Goal: Information Seeking & Learning: Learn about a topic

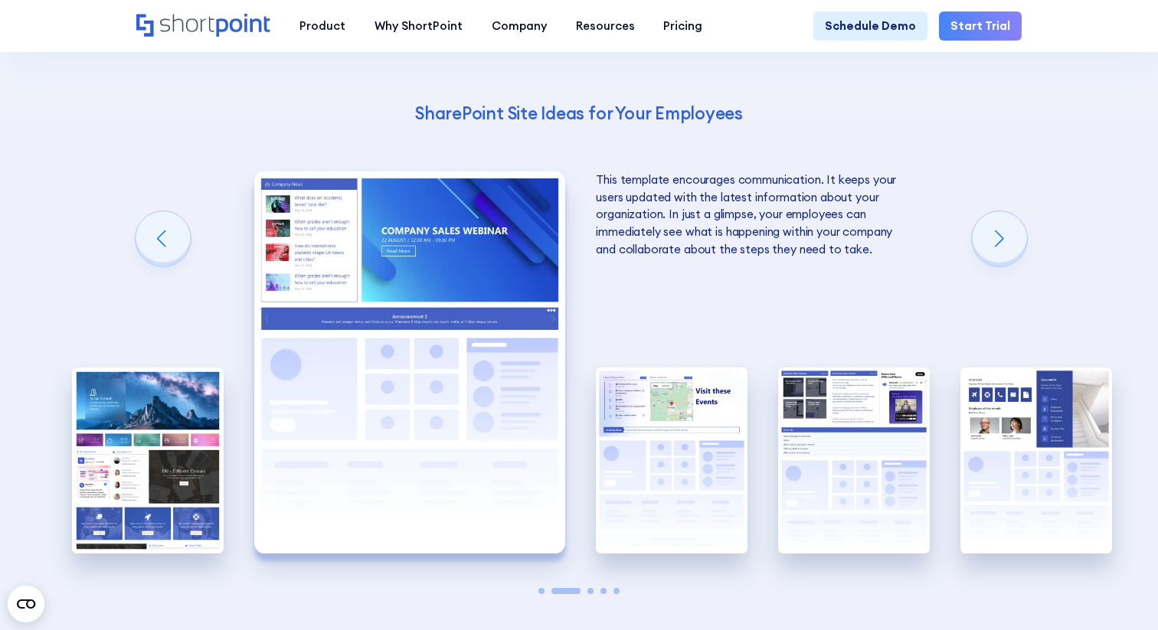
scroll to position [2474, 0]
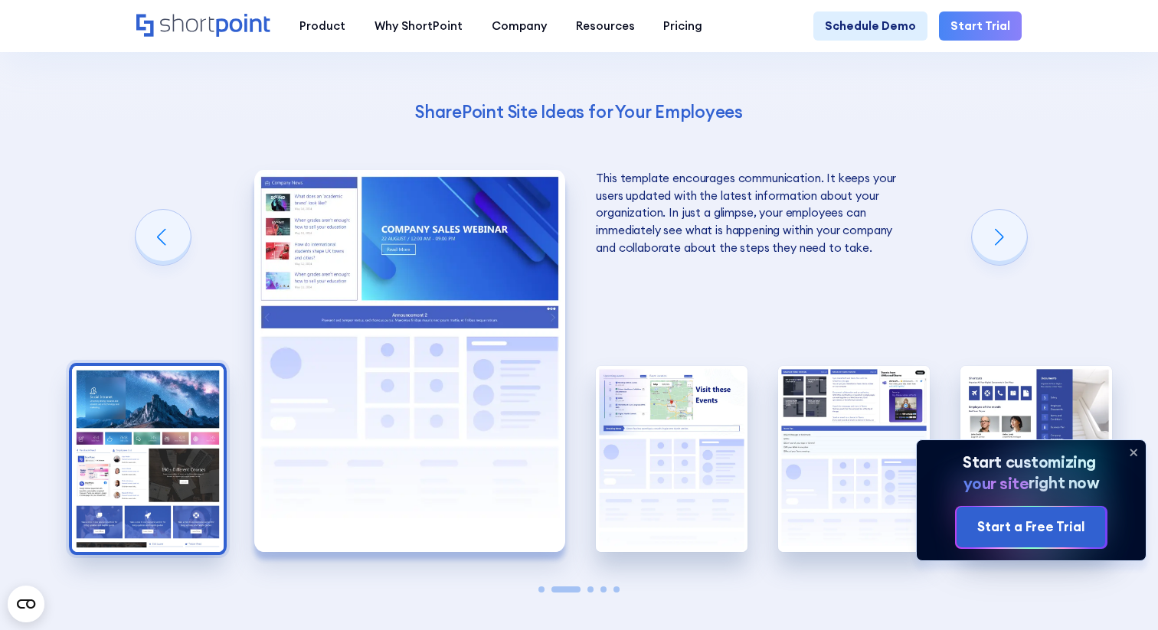
click at [155, 457] on img "1 / 5" at bounding box center [148, 459] width 152 height 186
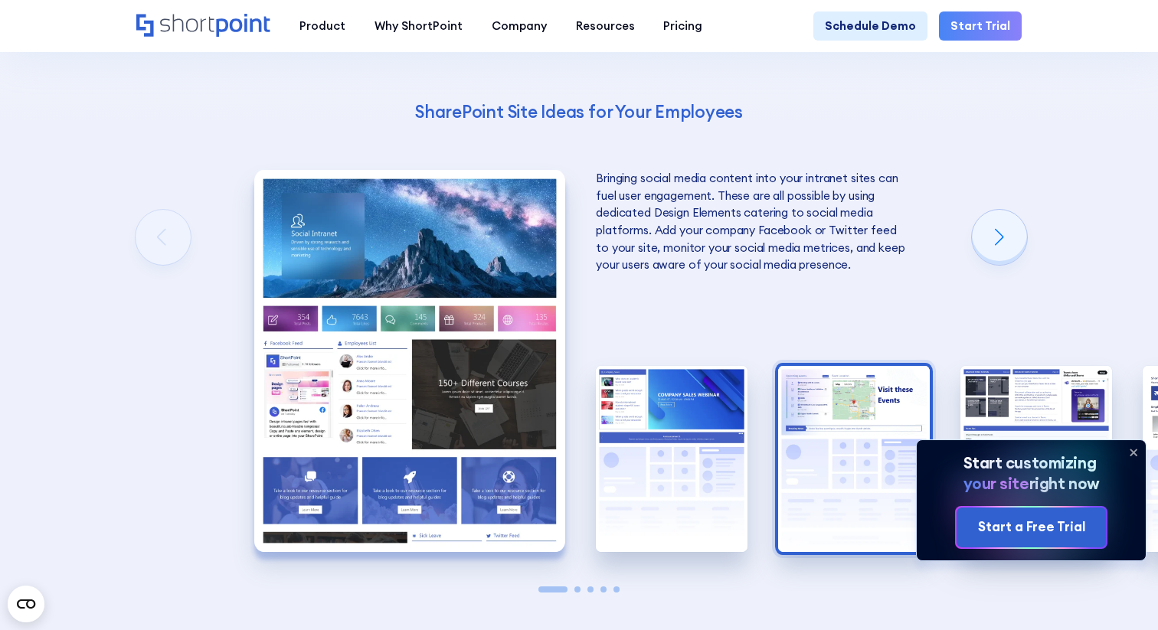
click at [868, 417] on img "3 / 5" at bounding box center [854, 459] width 152 height 186
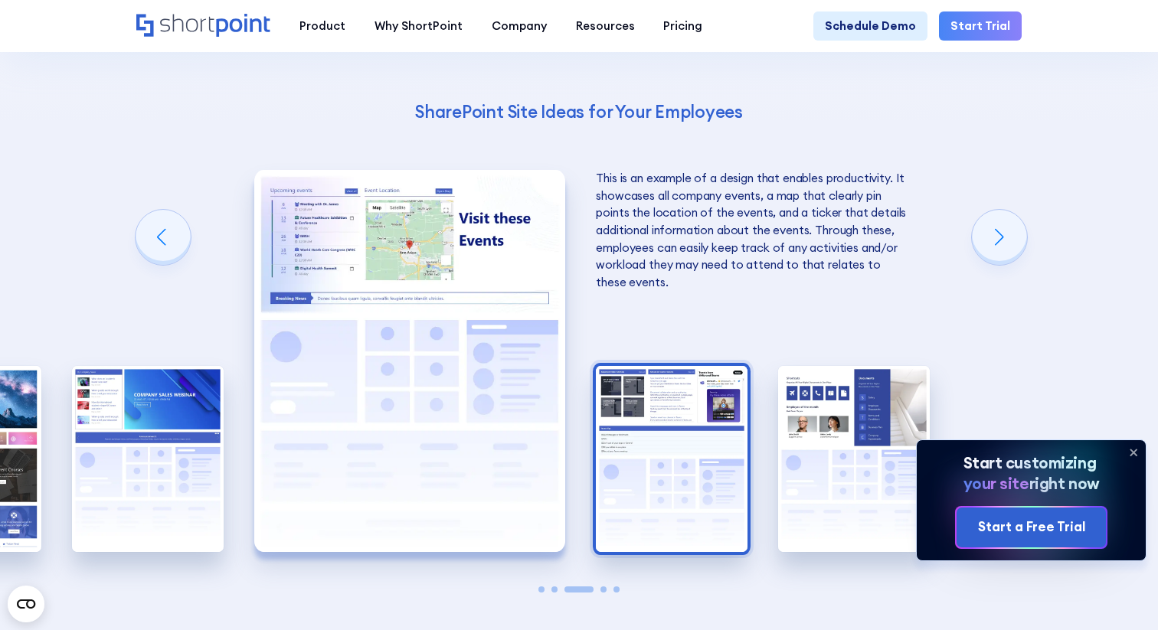
click at [708, 443] on img "4 / 5" at bounding box center [672, 459] width 152 height 186
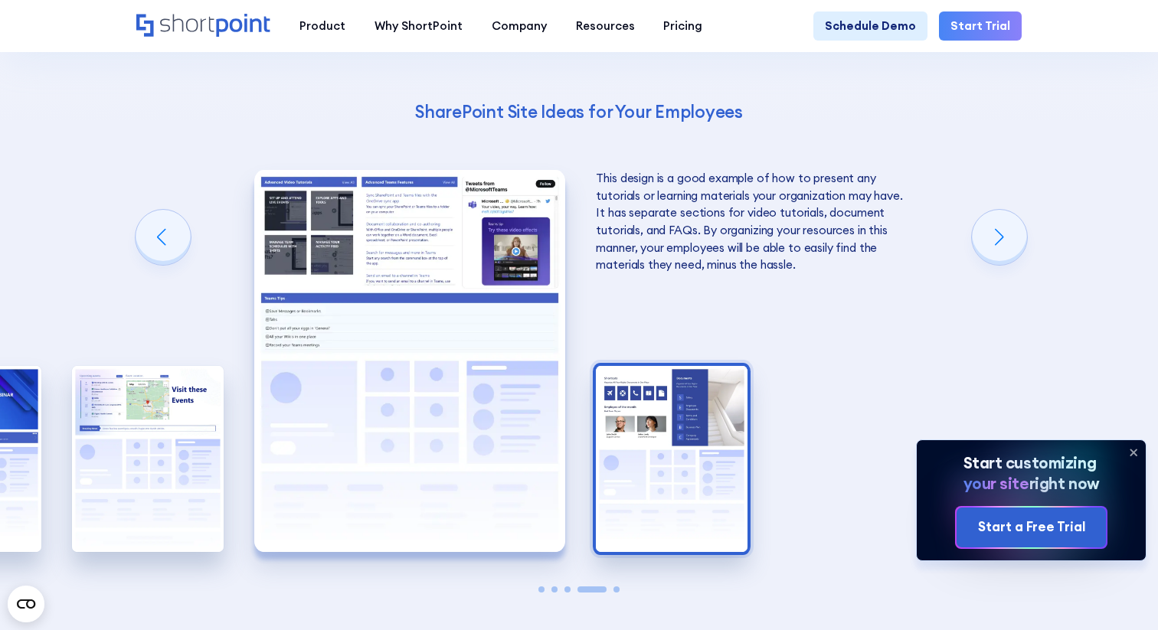
click at [677, 396] on img "5 / 5" at bounding box center [672, 459] width 152 height 186
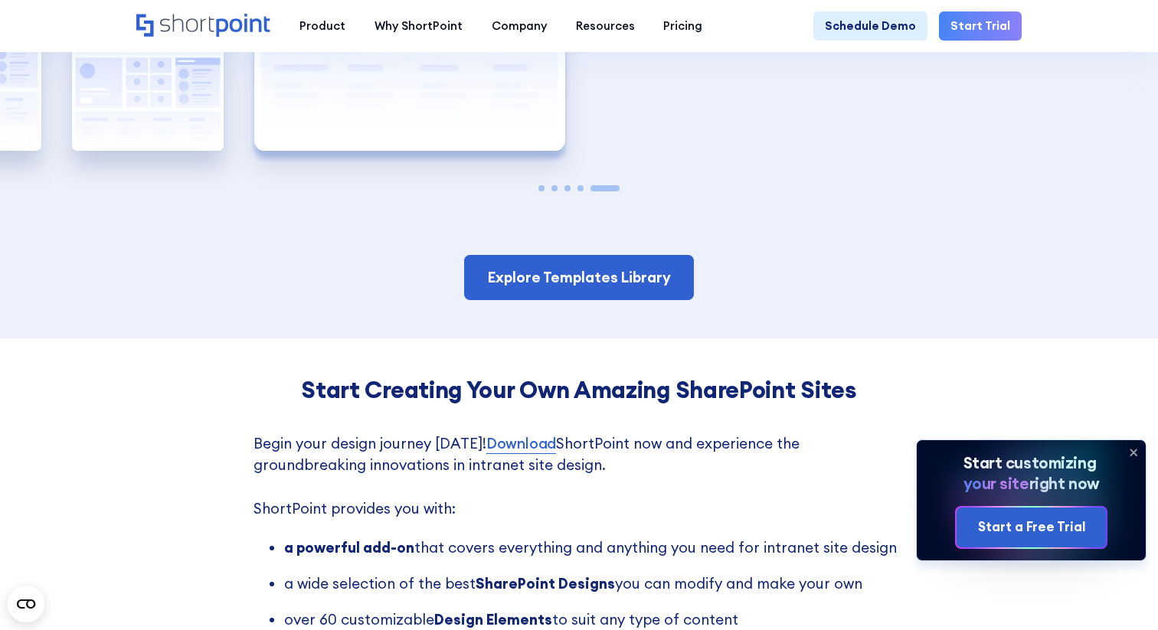
scroll to position [2821, 0]
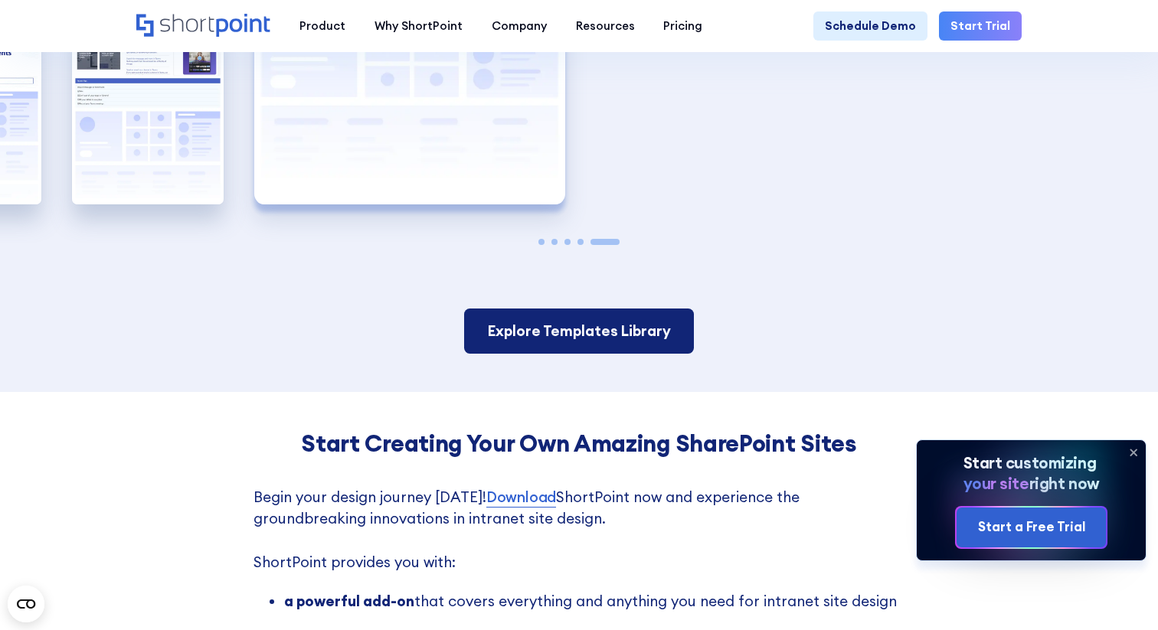
click at [612, 309] on link "Explore Templates Library" at bounding box center [578, 331] width 229 height 45
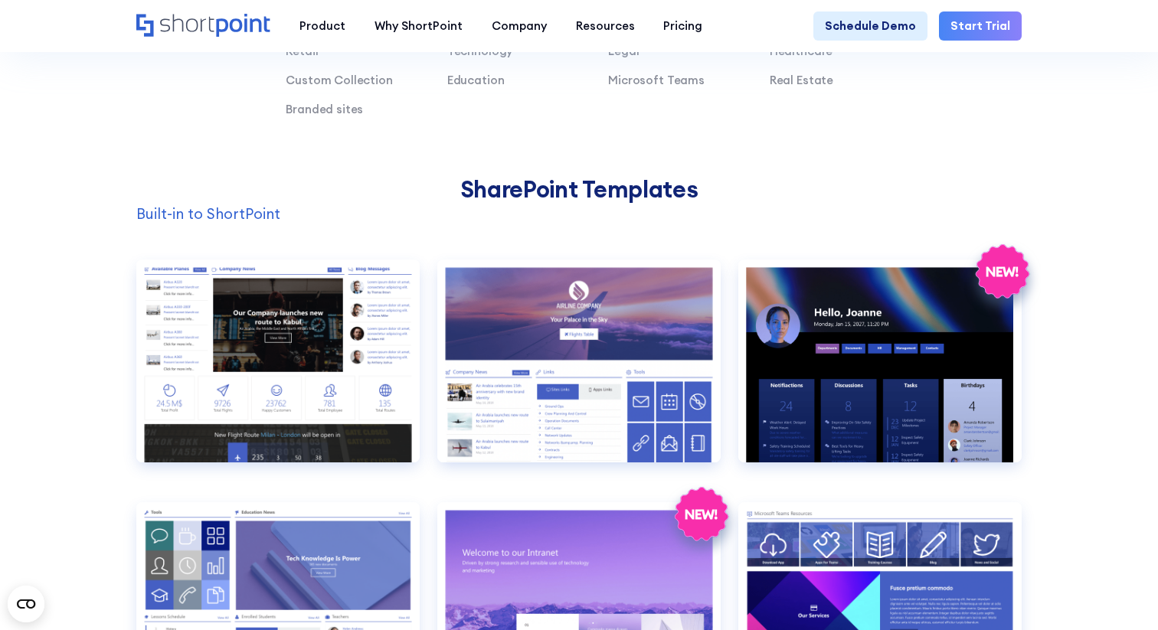
scroll to position [1302, 0]
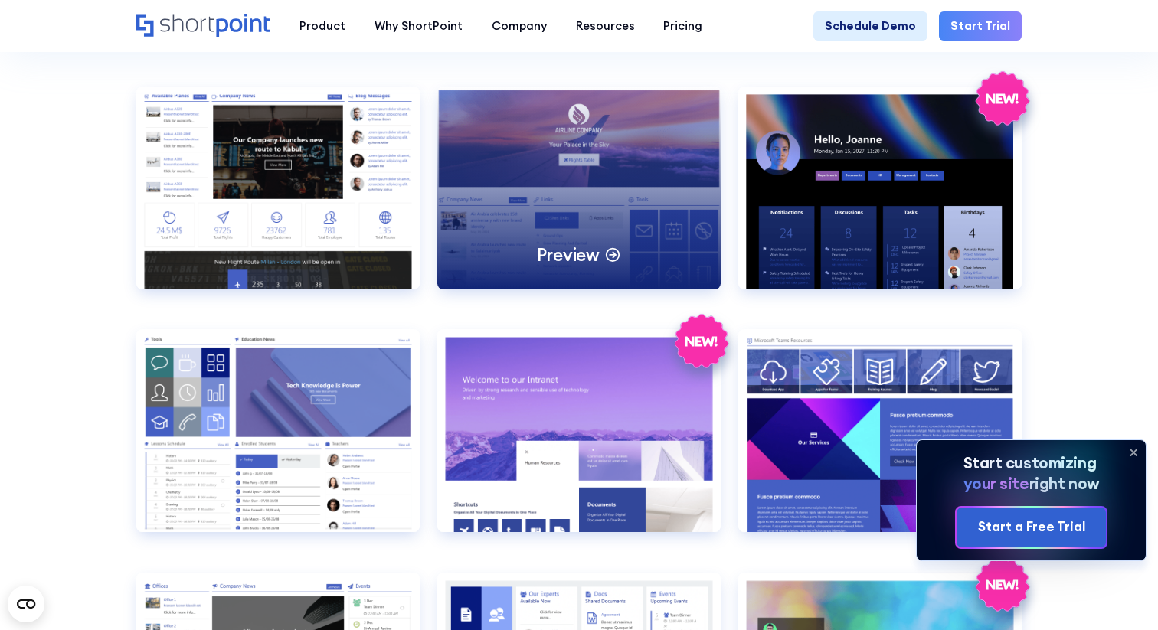
click at [544, 224] on div "Preview" at bounding box center [578, 188] width 283 height 203
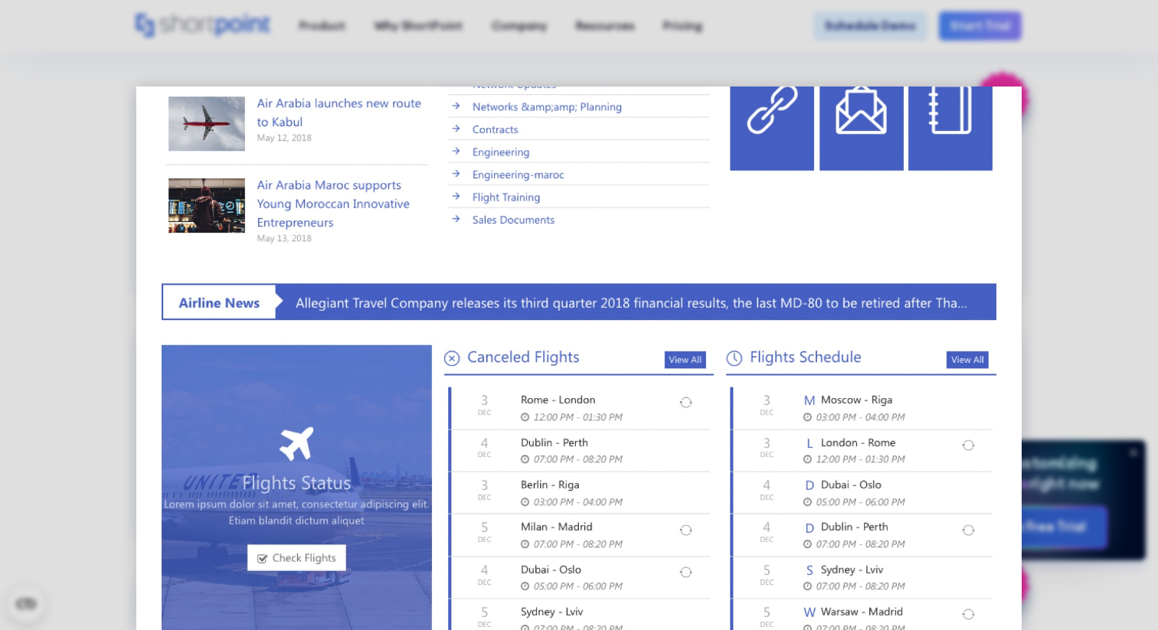
scroll to position [588, 0]
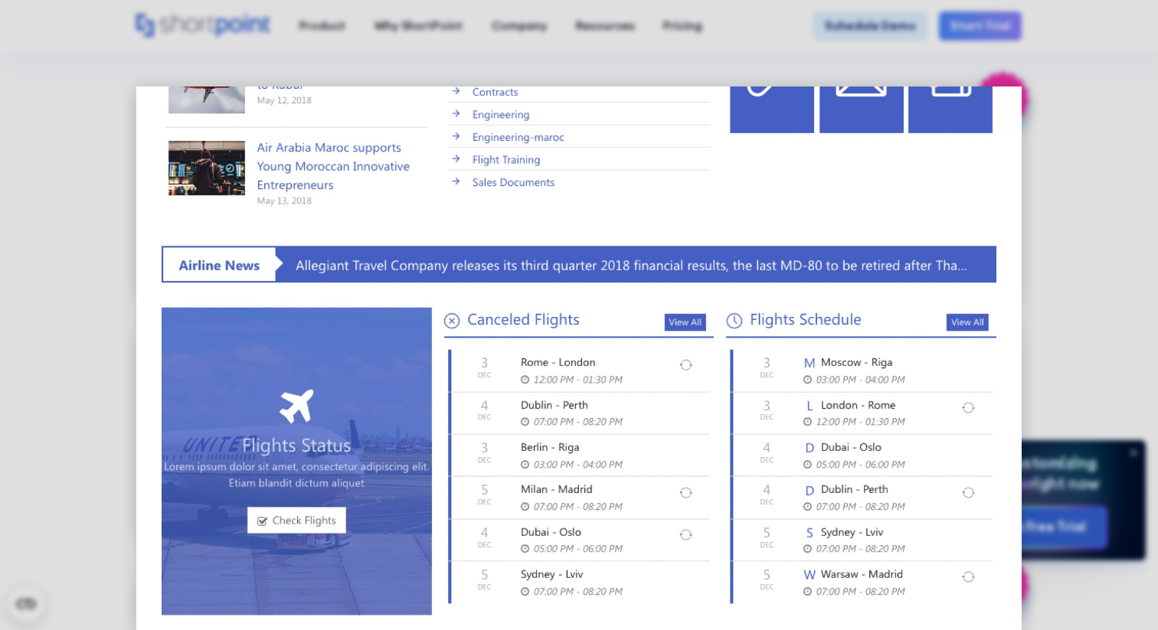
click at [145, 372] on img at bounding box center [579, 71] width 886 height 1146
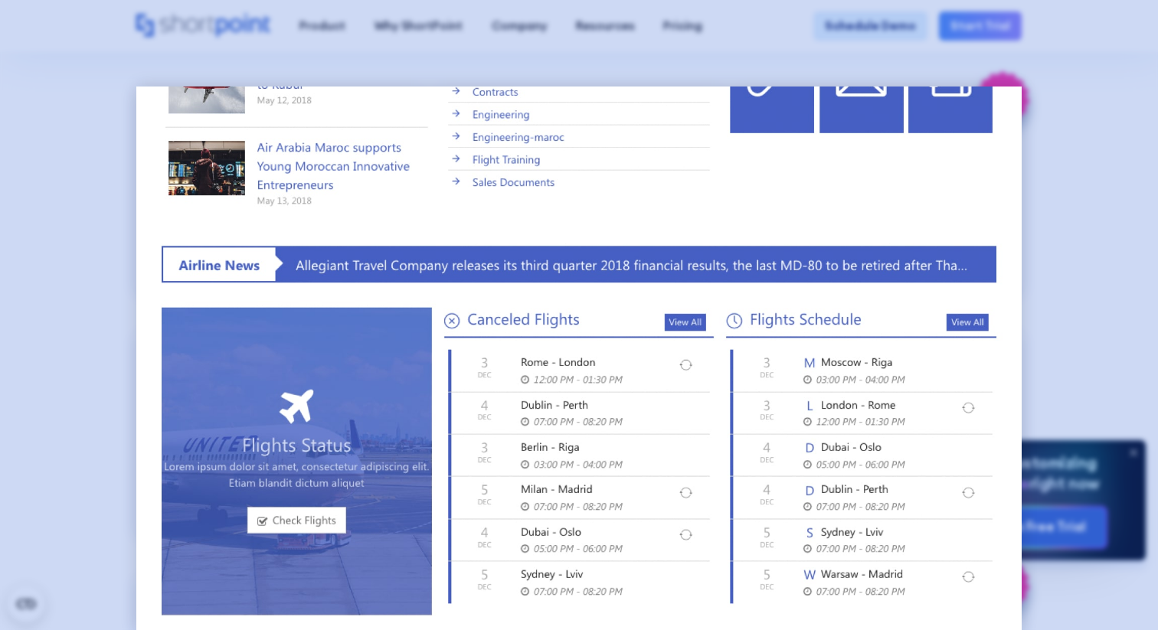
click at [81, 388] on div at bounding box center [579, 315] width 1158 height 630
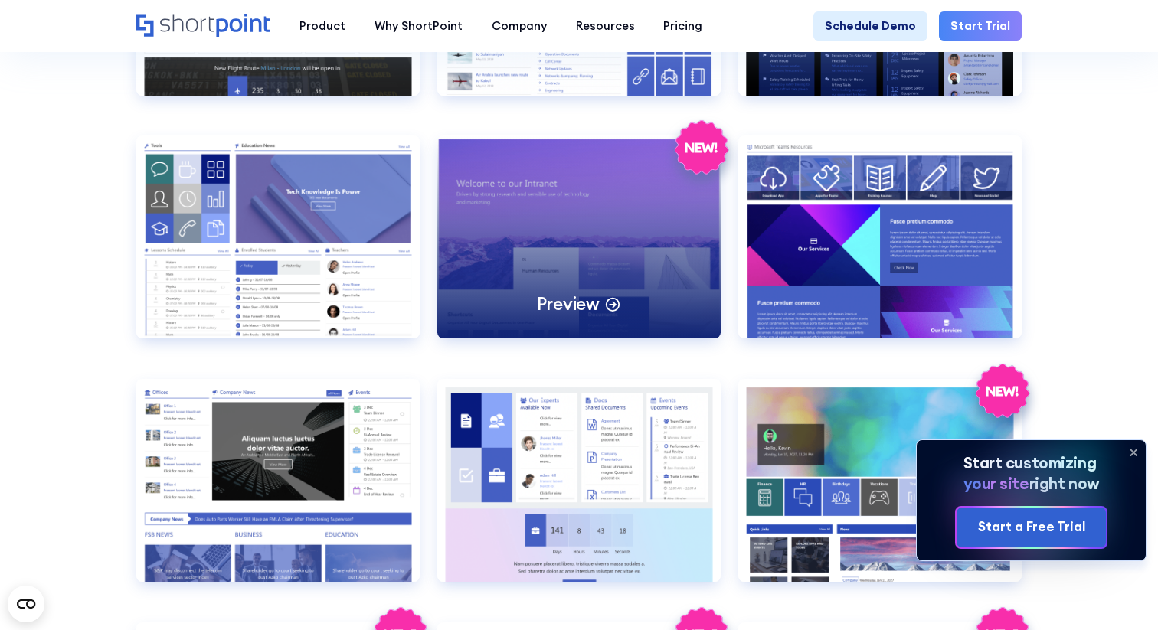
scroll to position [1501, 0]
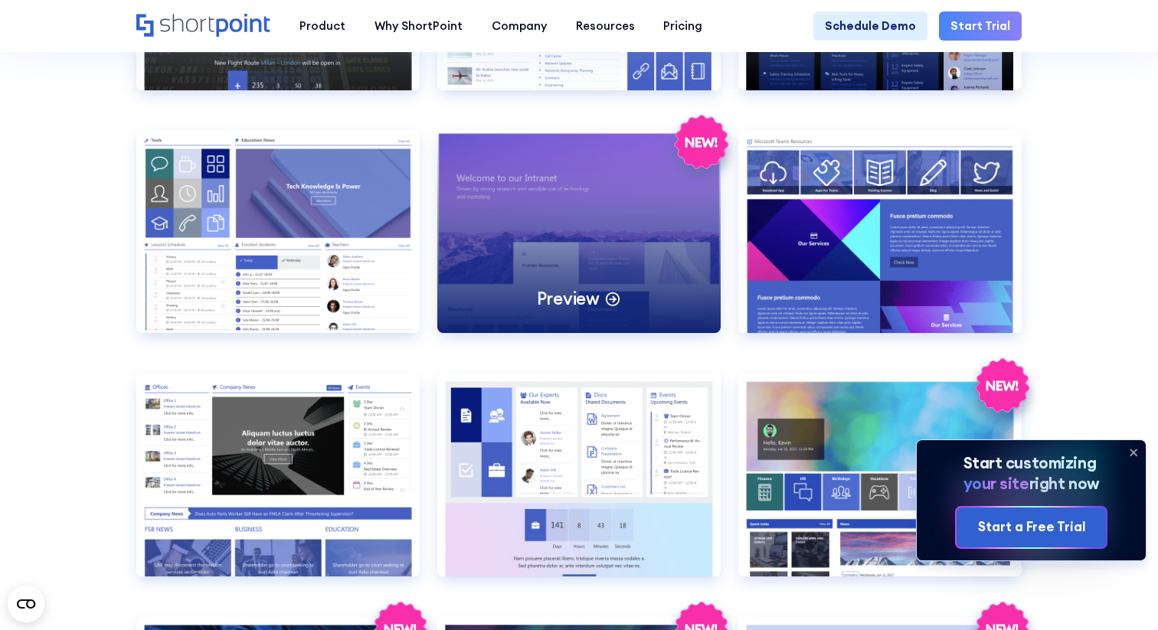
click at [561, 301] on p "Preview" at bounding box center [568, 298] width 63 height 22
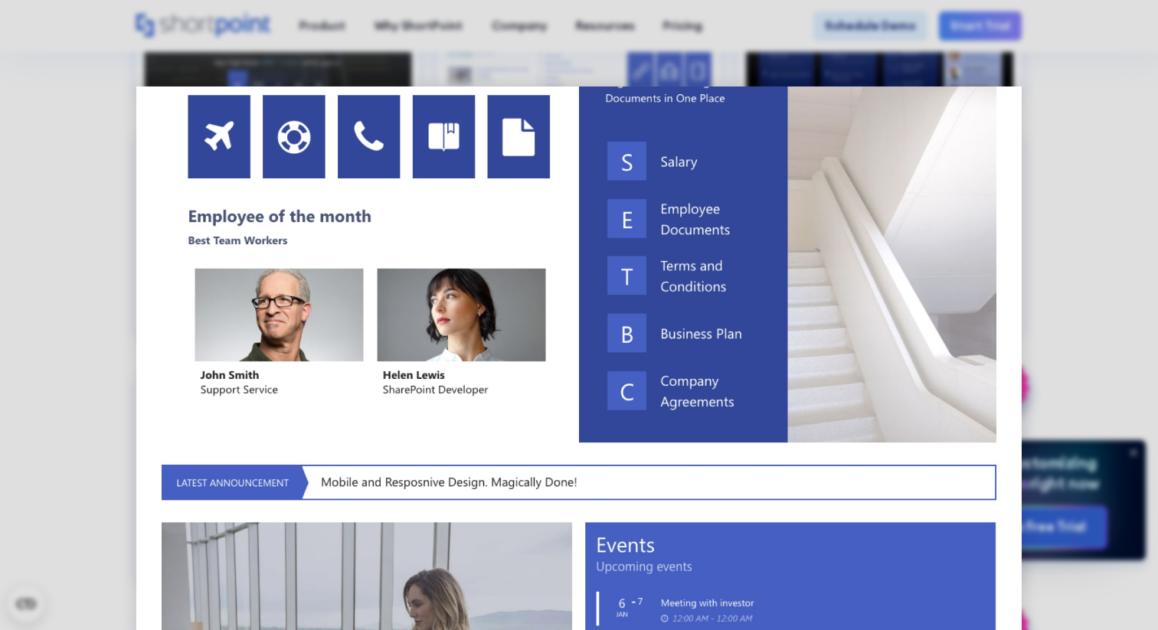
scroll to position [0, 0]
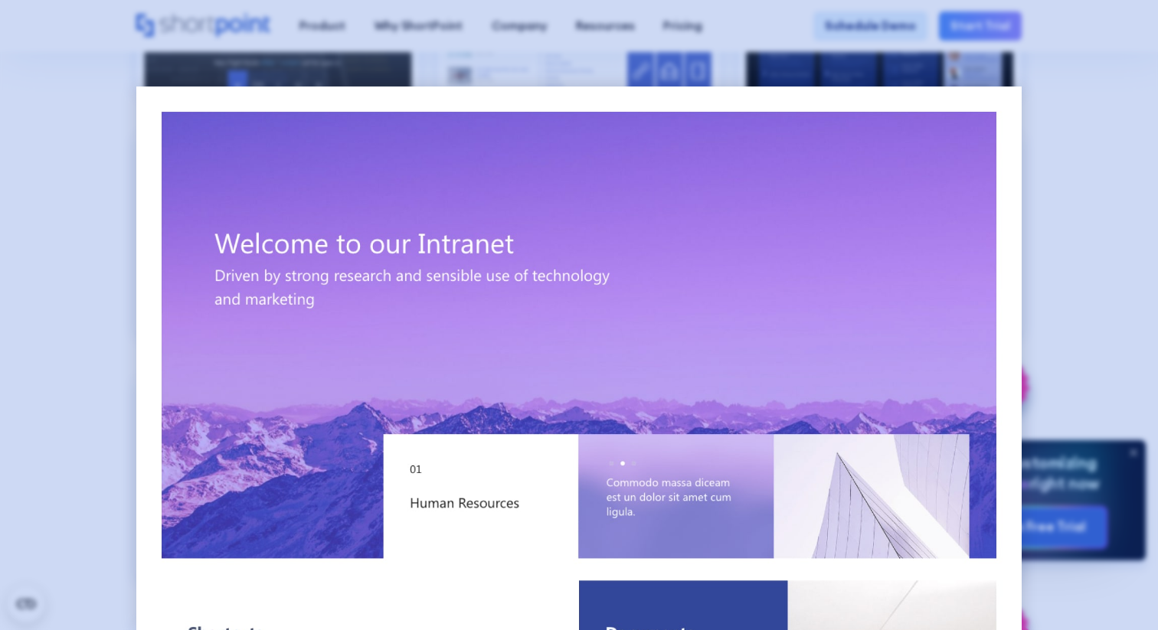
click at [1048, 215] on div at bounding box center [579, 315] width 1158 height 630
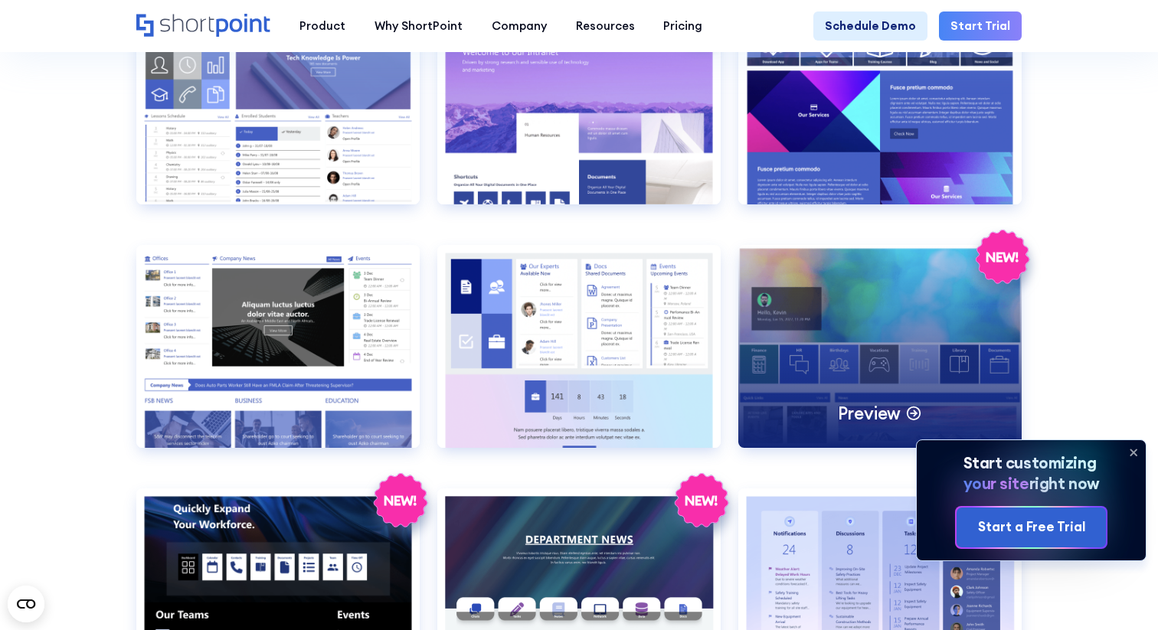
scroll to position [1631, 0]
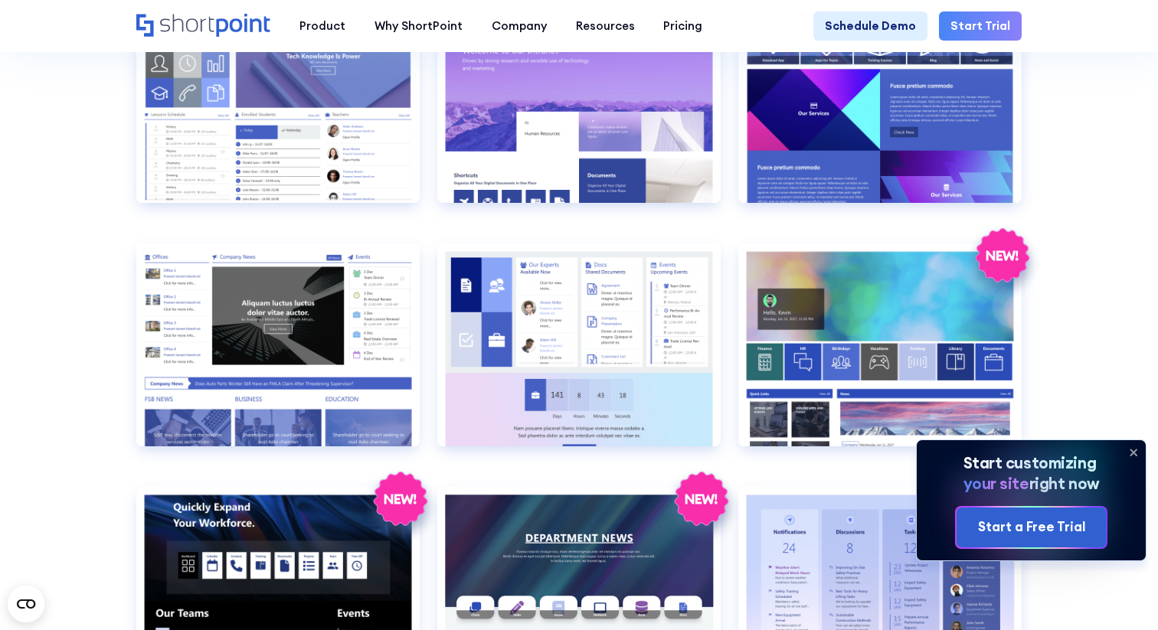
click at [1089, 328] on section "SHAREPOINT INTRANET TEMPLATES Fully customizable SharePoint templates with Shor…" at bounding box center [579, 528] width 1158 height 4261
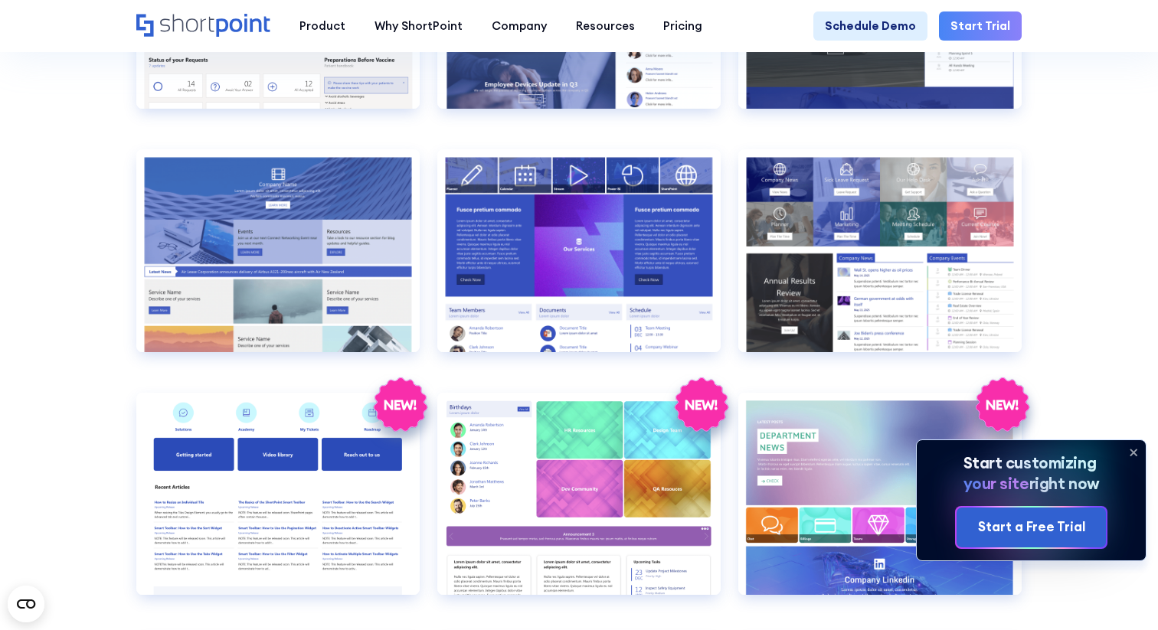
scroll to position [2702, 0]
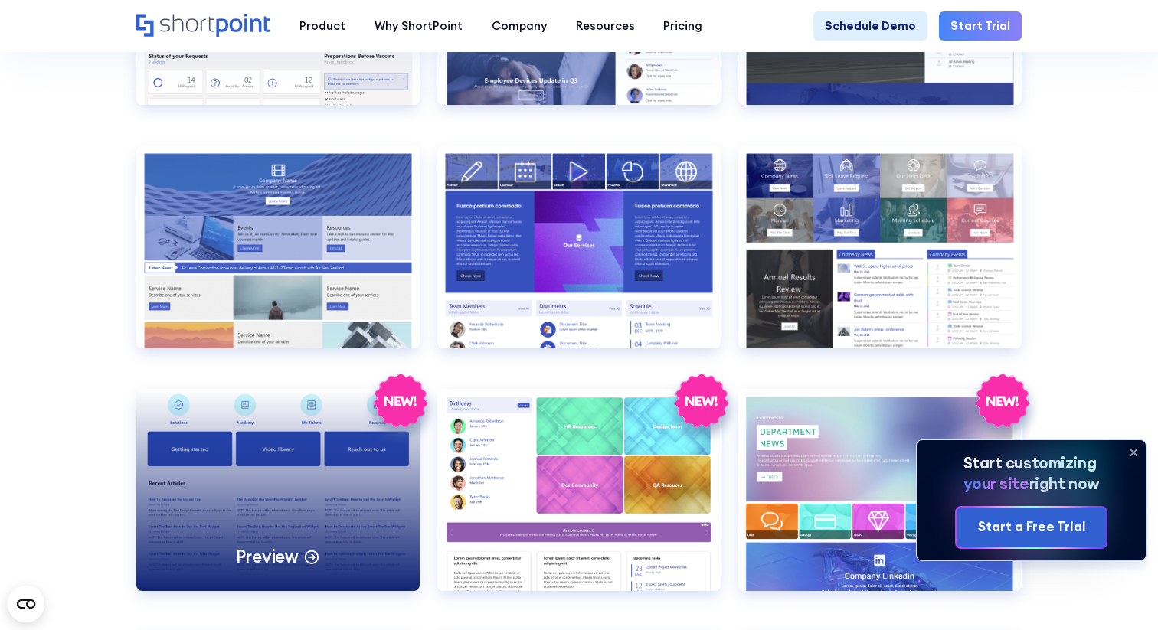
click at [266, 560] on p "Preview" at bounding box center [267, 556] width 63 height 22
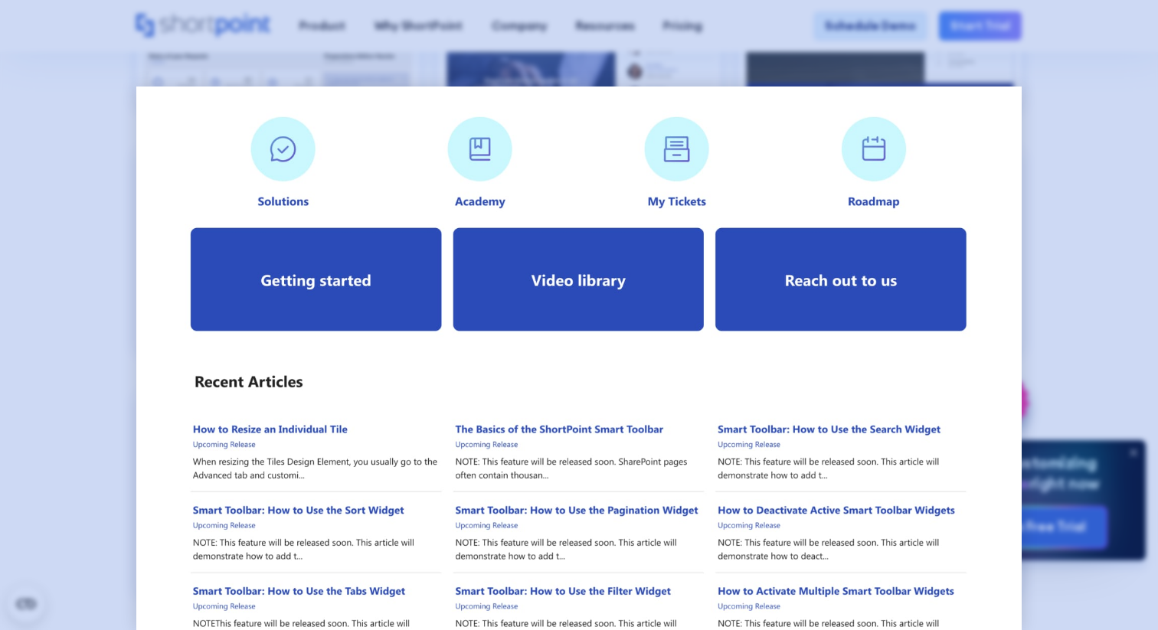
click at [15, 426] on div at bounding box center [579, 315] width 1158 height 630
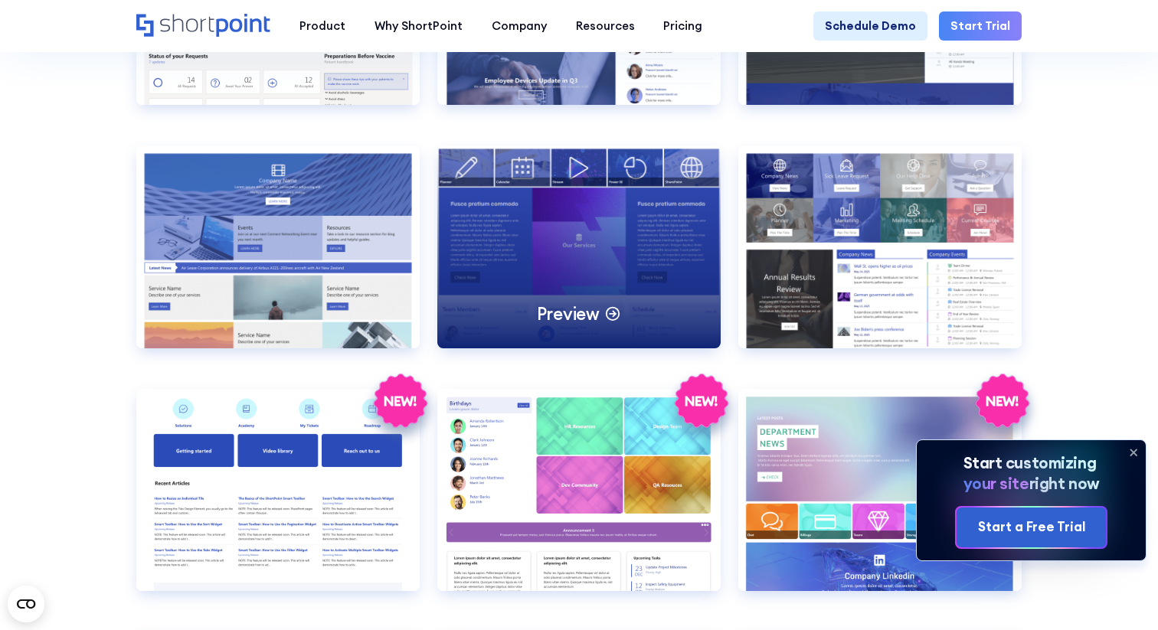
click at [567, 310] on p "Preview" at bounding box center [568, 314] width 63 height 22
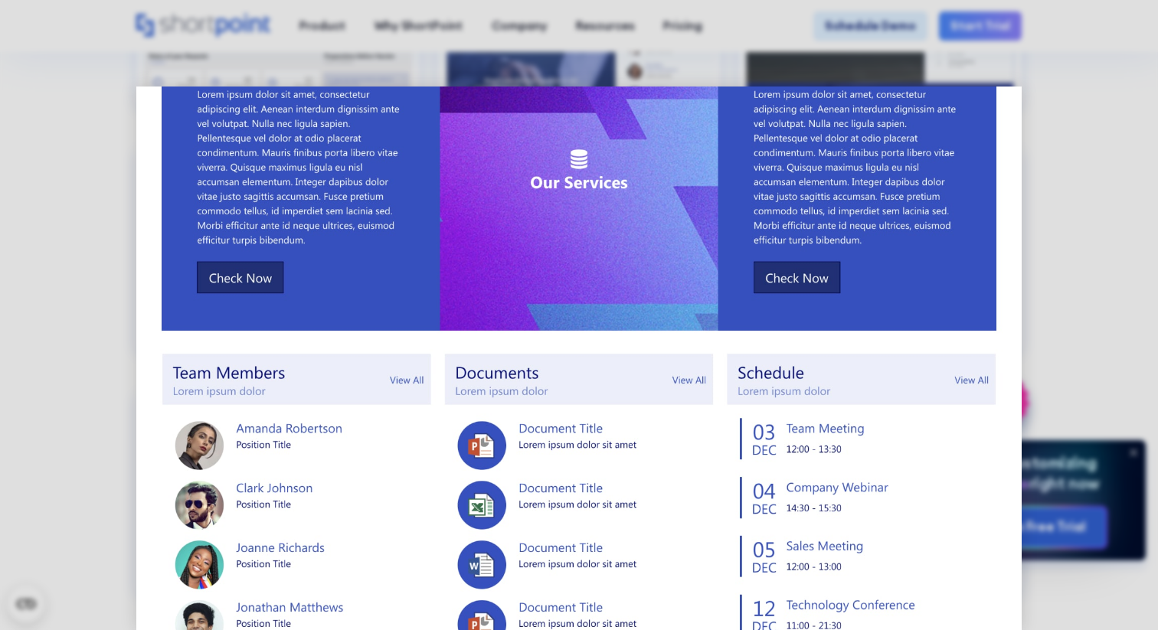
scroll to position [0, 0]
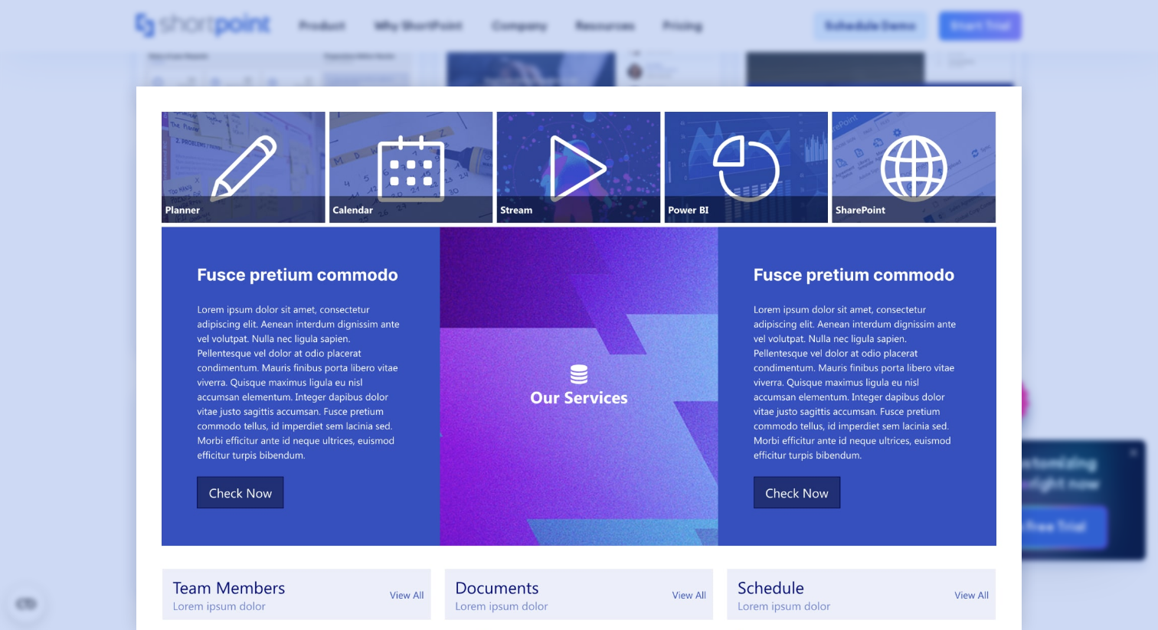
click at [51, 355] on div at bounding box center [579, 315] width 1158 height 630
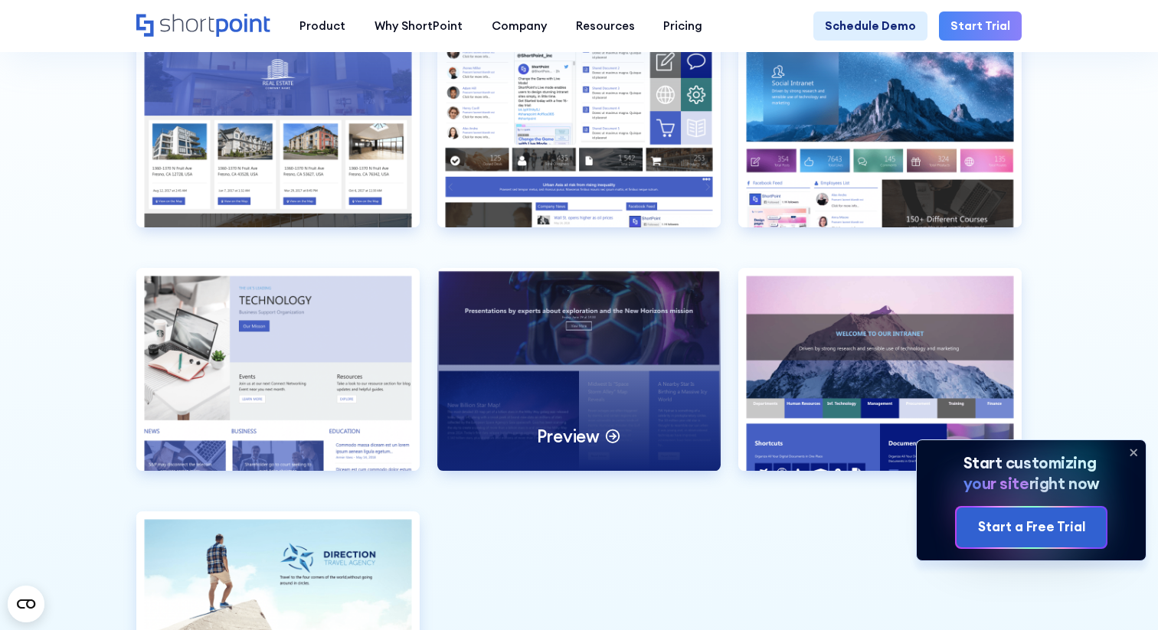
scroll to position [3553, 0]
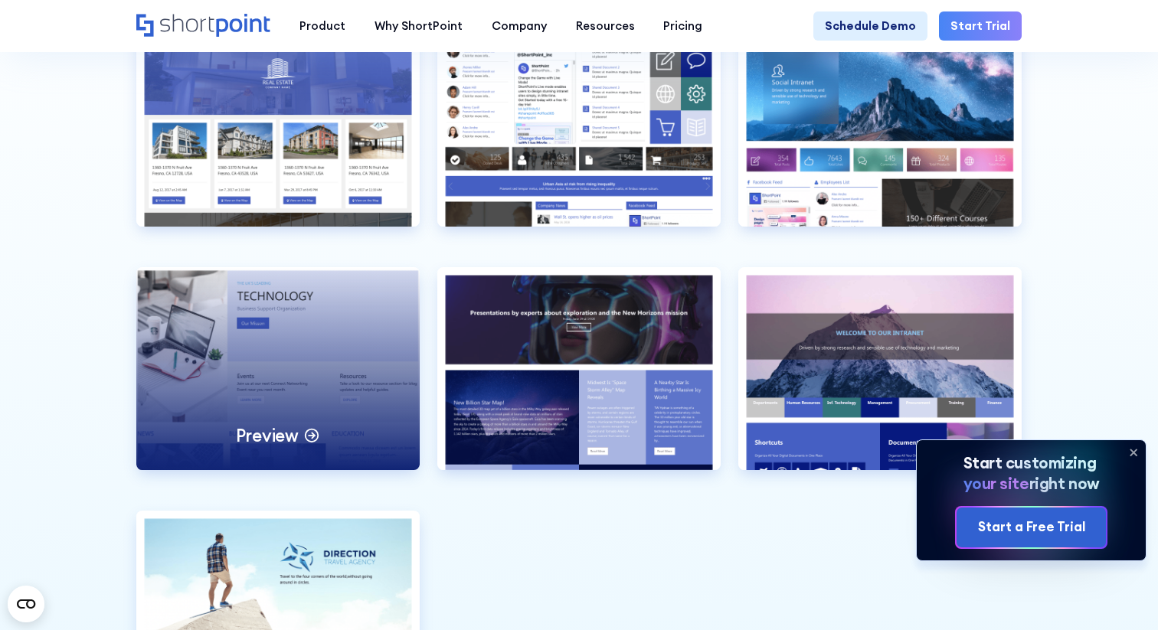
click at [273, 435] on p "Preview" at bounding box center [267, 435] width 63 height 22
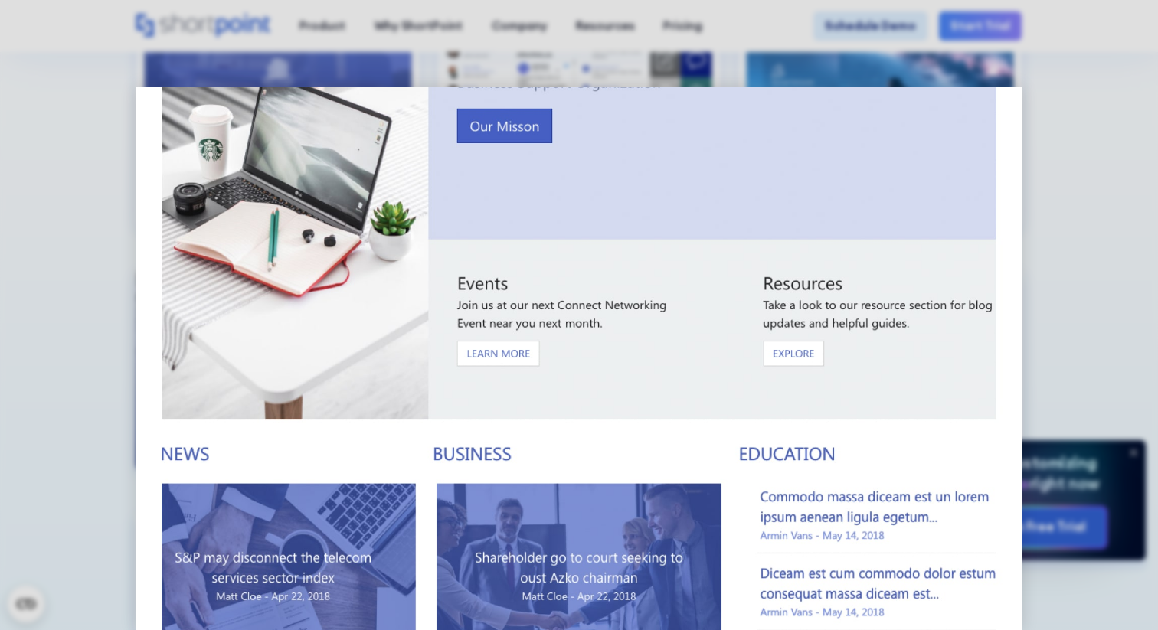
scroll to position [88, 0]
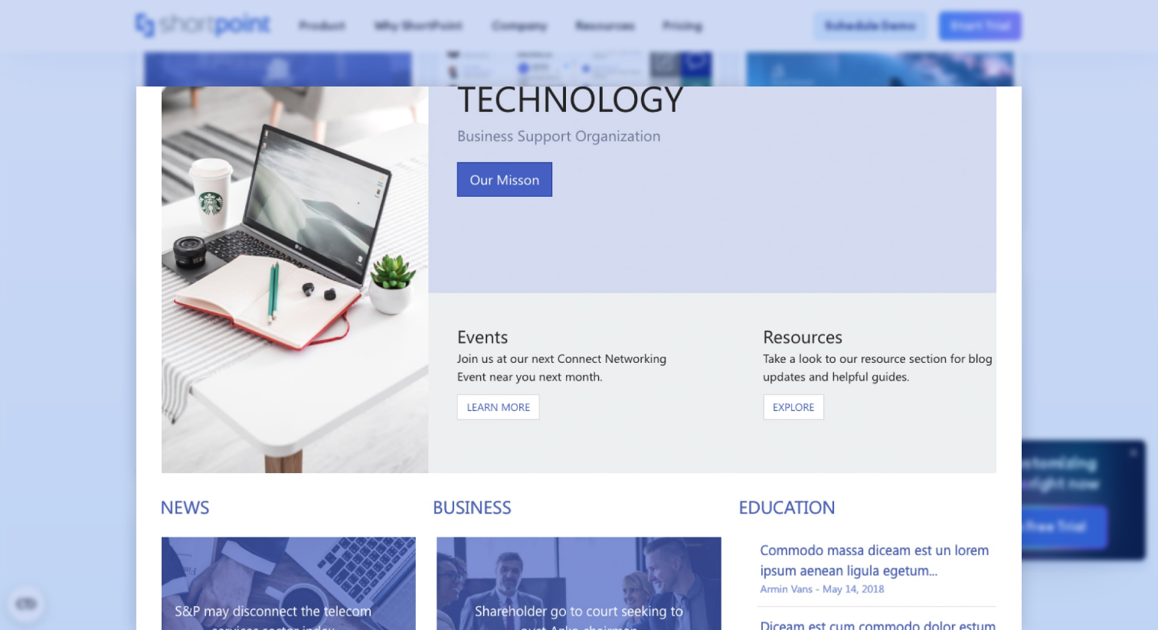
click at [21, 365] on div at bounding box center [579, 315] width 1158 height 630
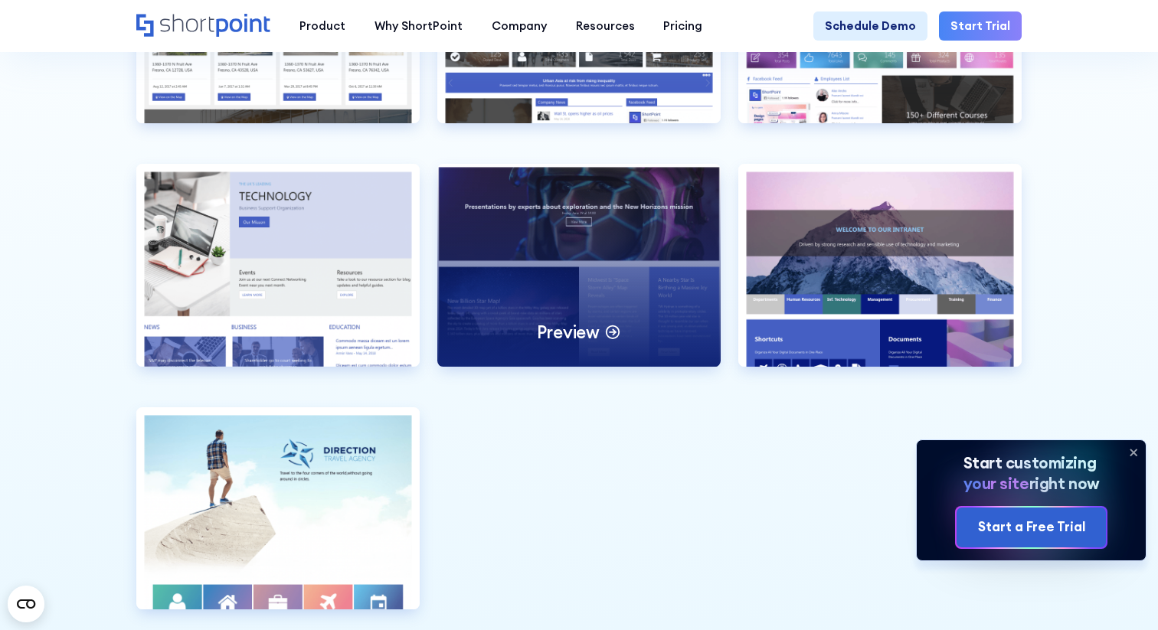
scroll to position [3688, 0]
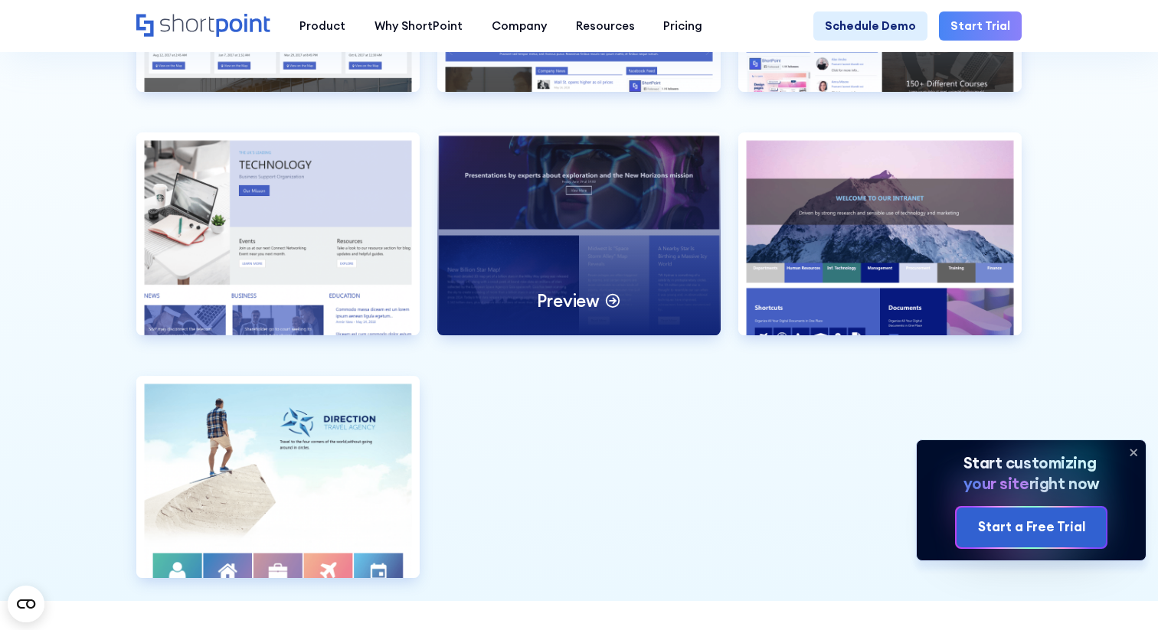
click at [596, 305] on p "Preview" at bounding box center [568, 301] width 63 height 22
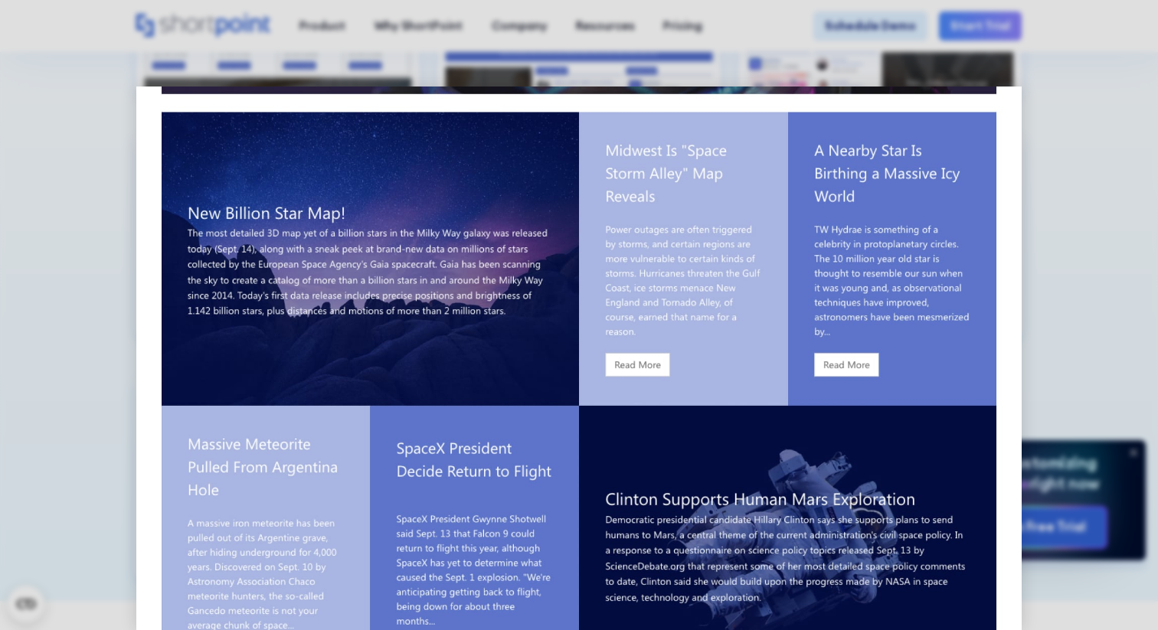
scroll to position [298, 0]
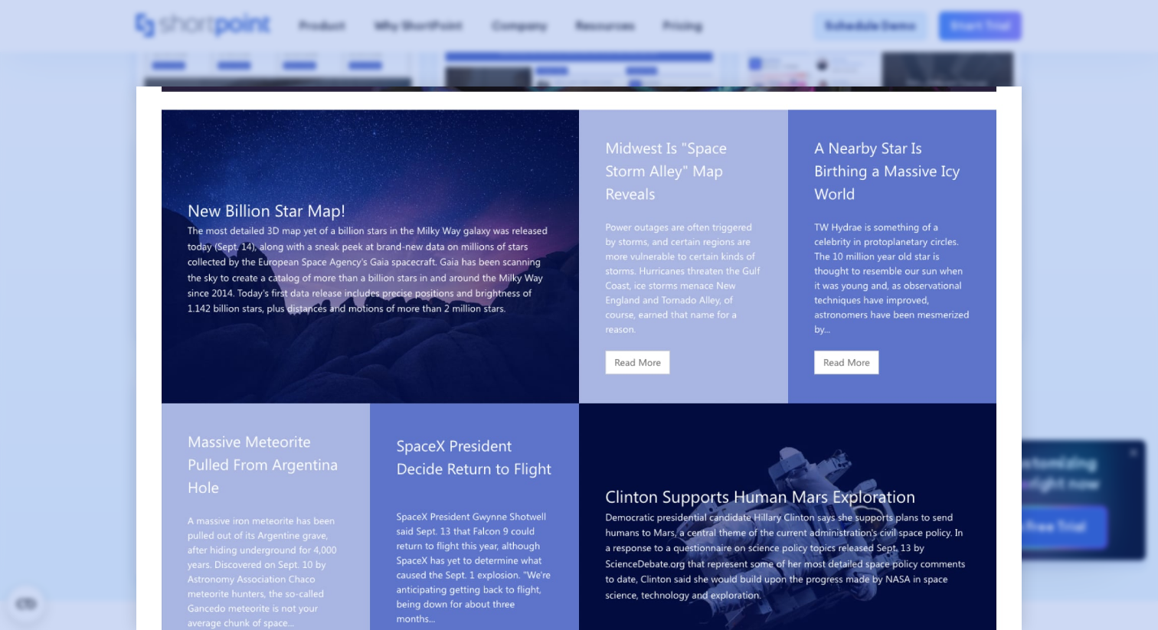
click at [54, 316] on div at bounding box center [579, 315] width 1158 height 630
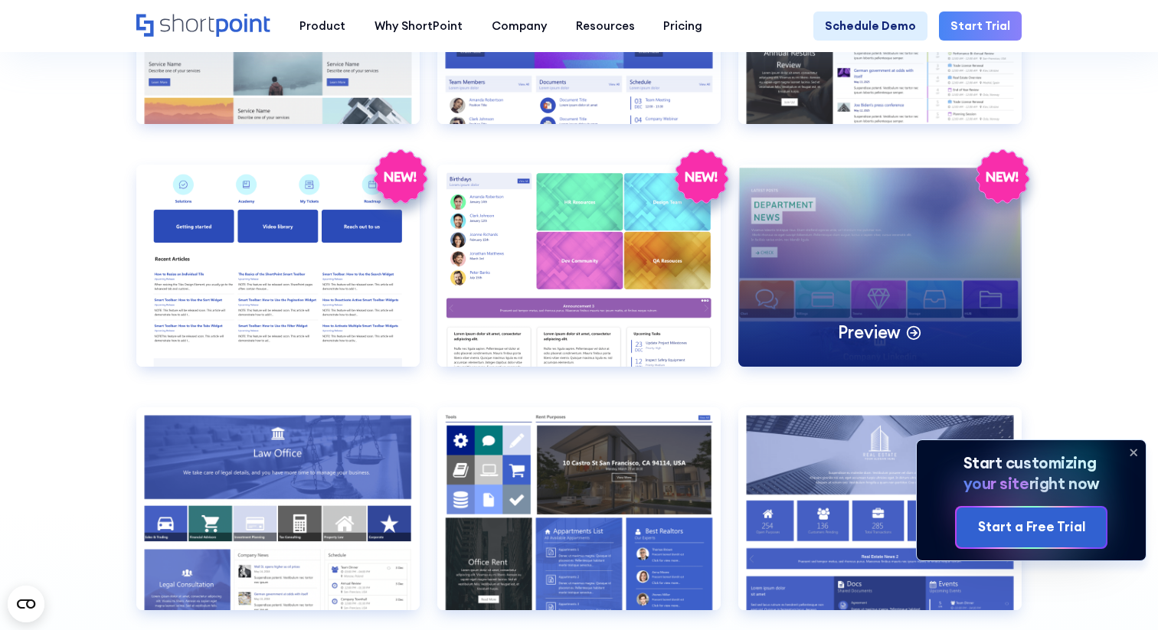
scroll to position [2903, 0]
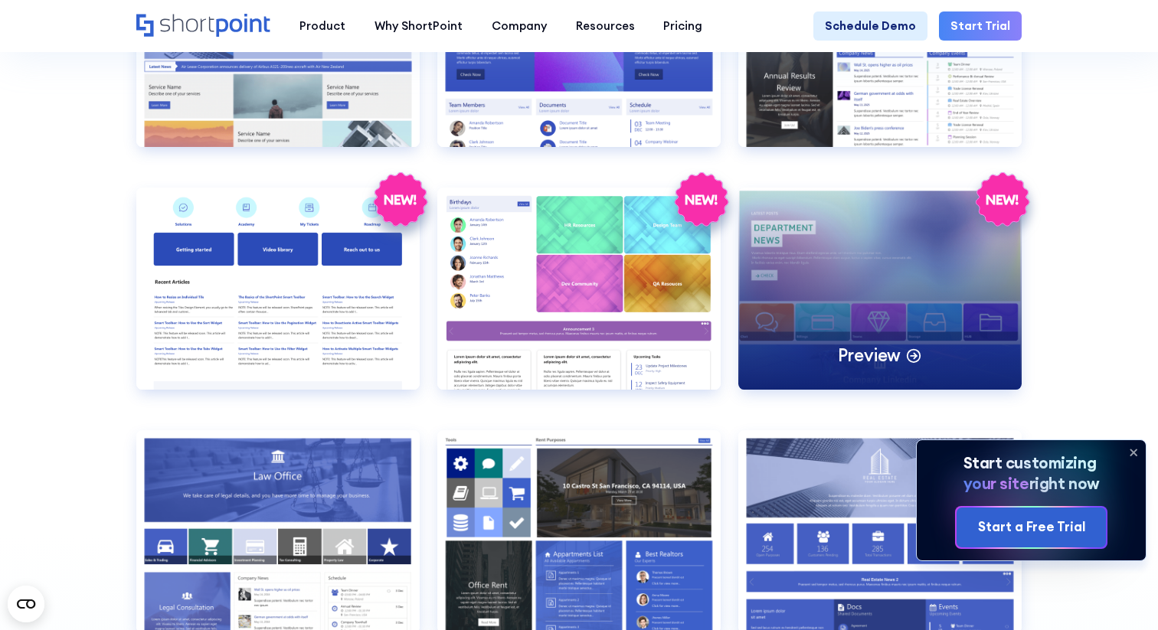
click at [856, 353] on p "Preview" at bounding box center [869, 355] width 63 height 22
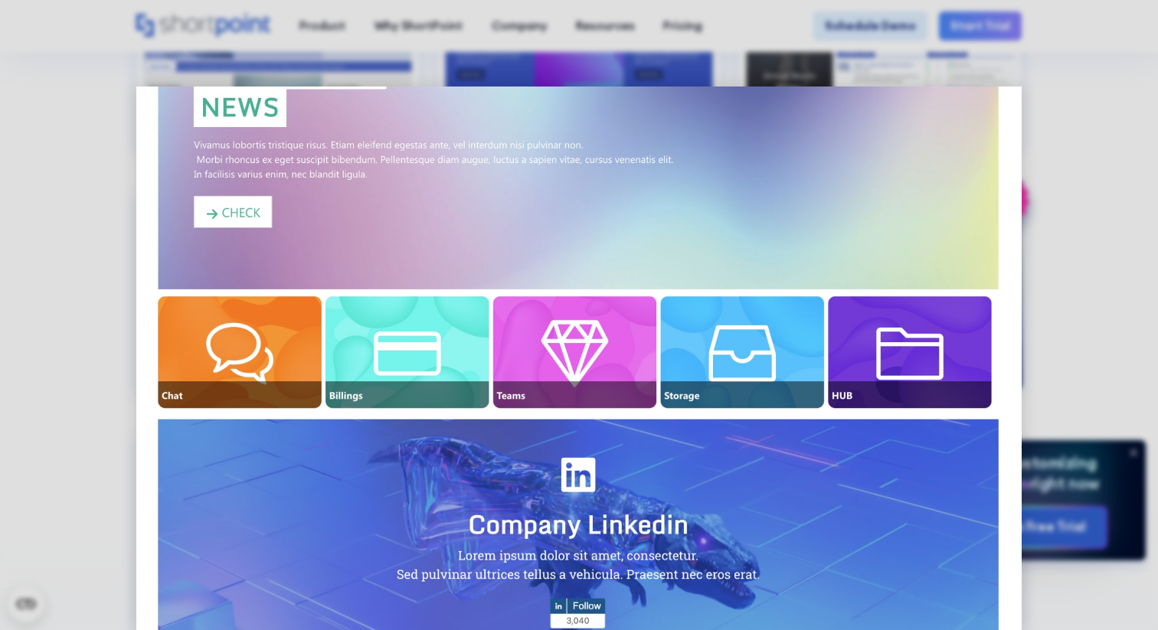
scroll to position [188, 0]
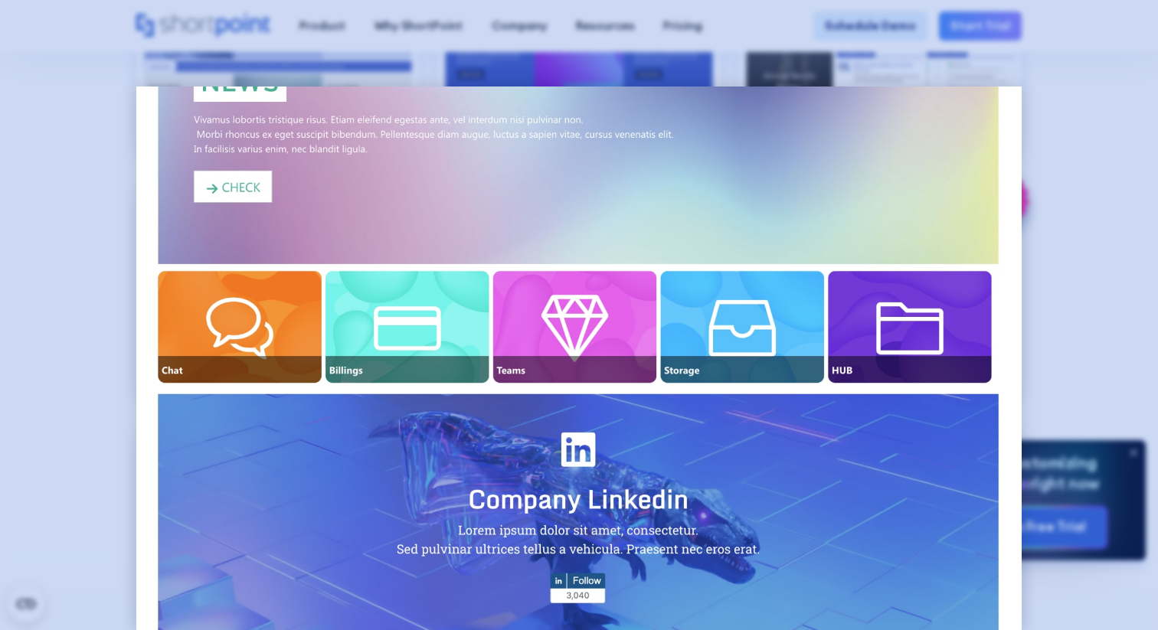
click at [0, 396] on div at bounding box center [579, 315] width 1158 height 630
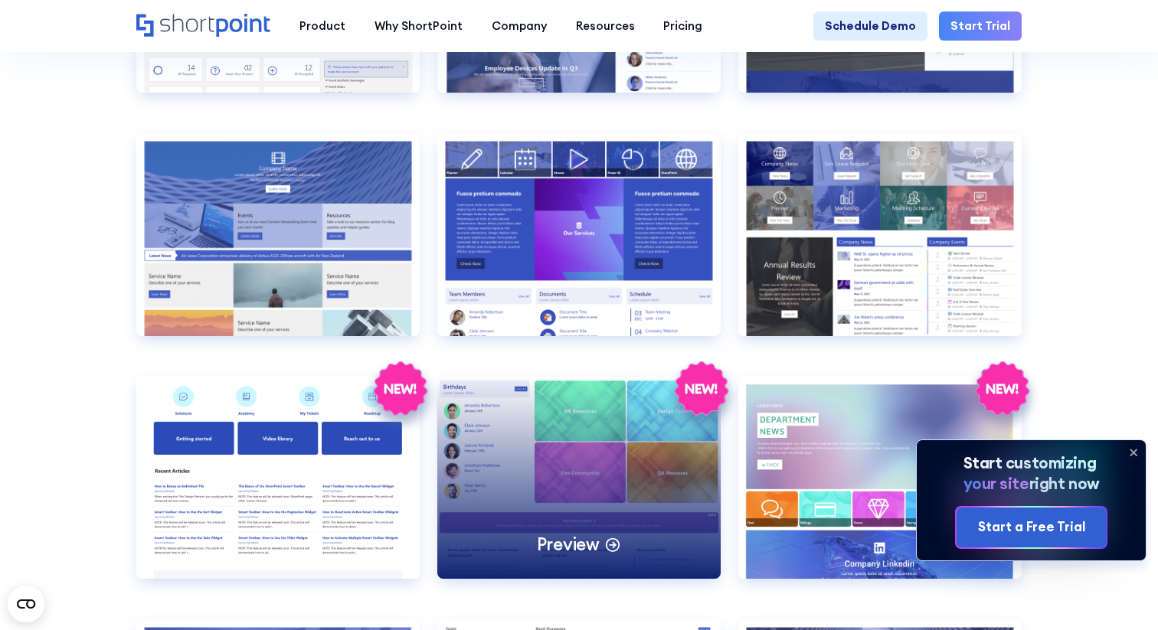
scroll to position [2717, 0]
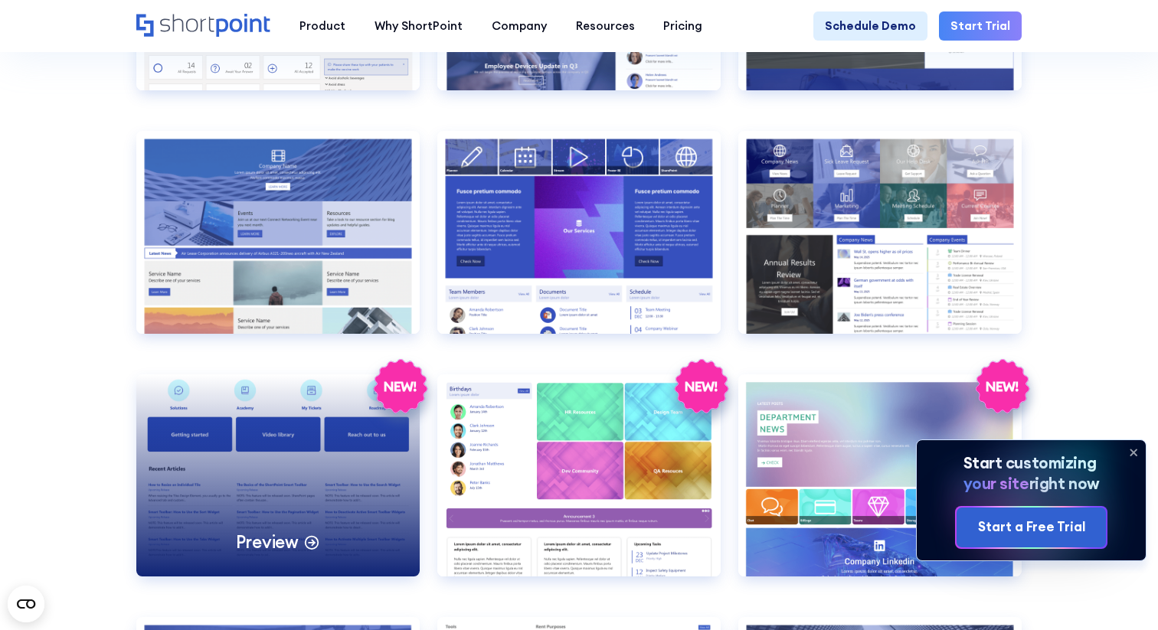
click at [269, 536] on p "Preview" at bounding box center [267, 542] width 63 height 22
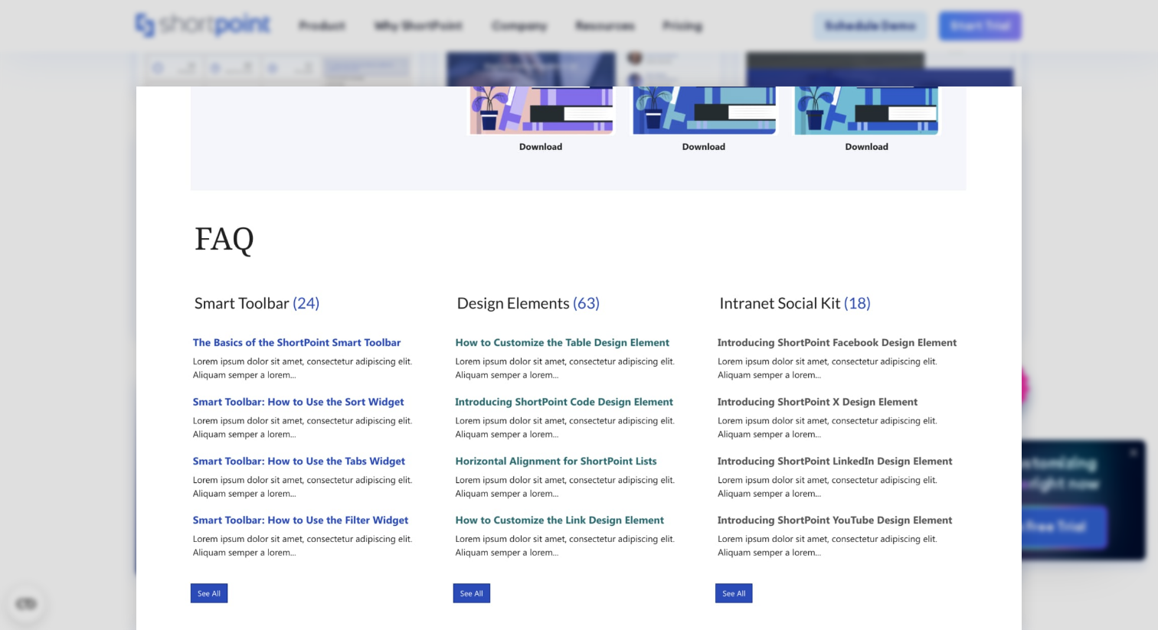
scroll to position [0, 0]
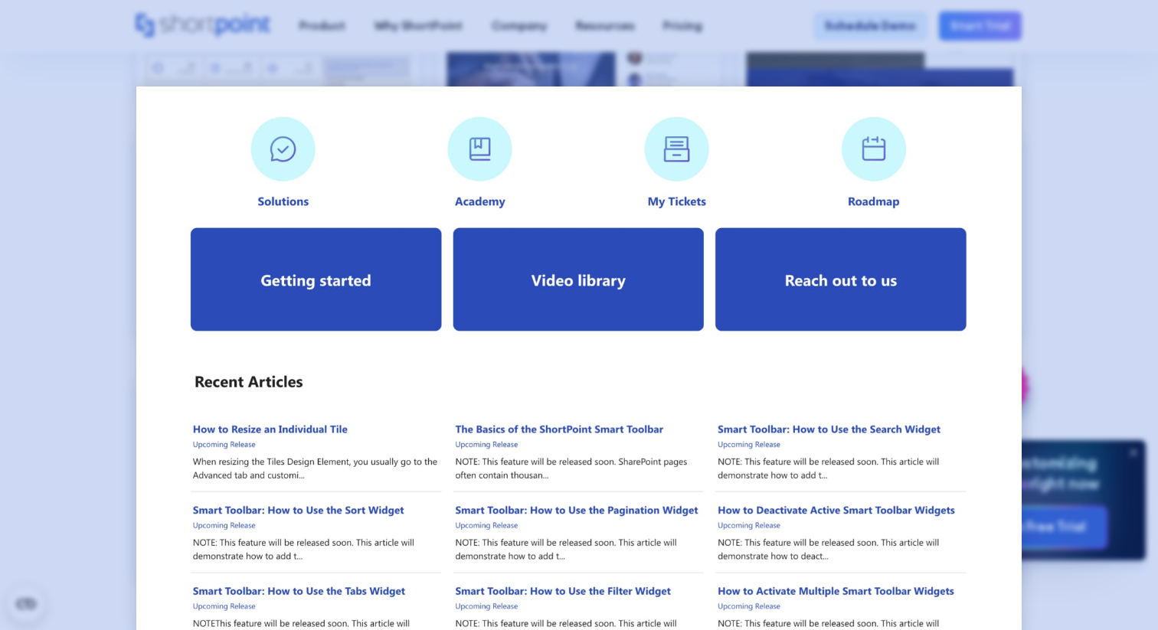
click at [1107, 240] on div at bounding box center [579, 315] width 1158 height 630
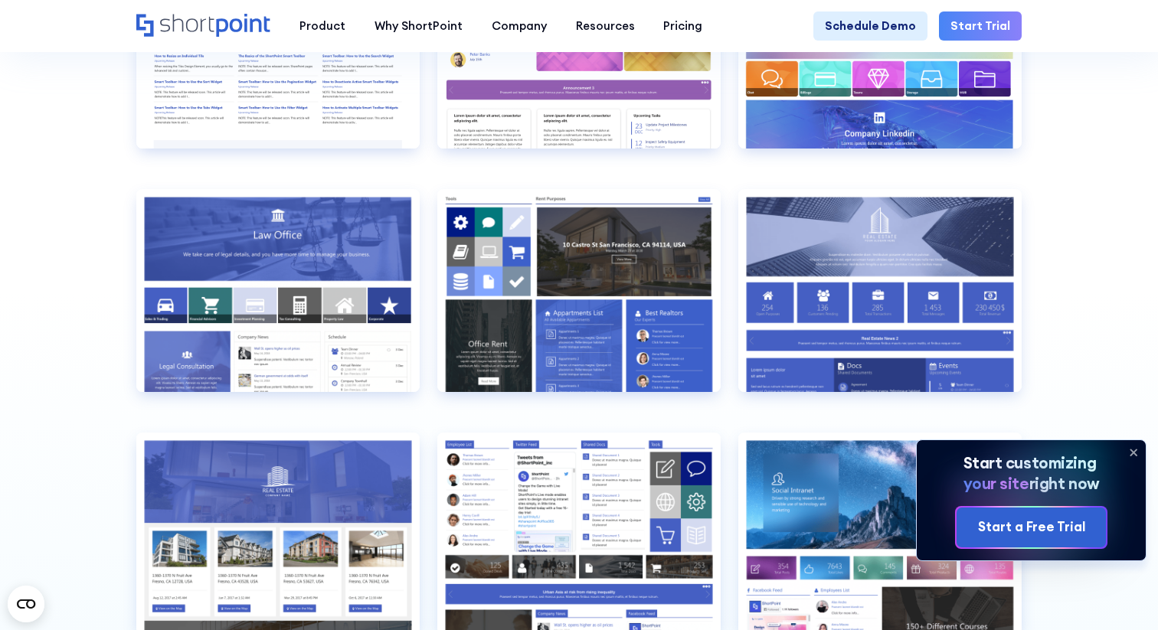
scroll to position [3149, 0]
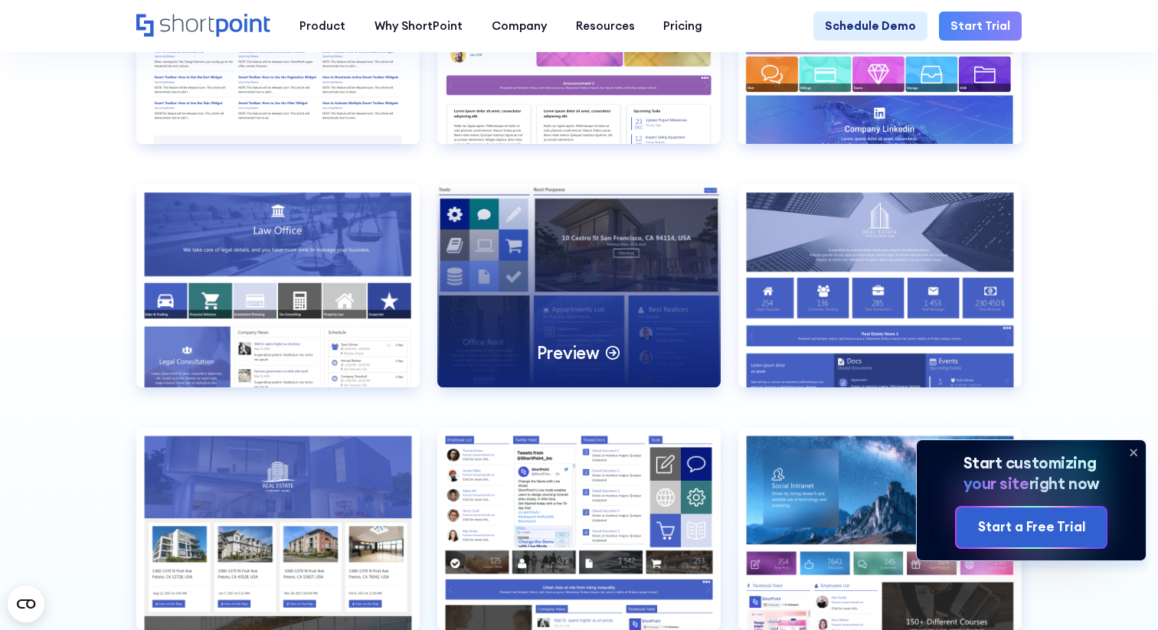
click at [578, 348] on p "Preview" at bounding box center [568, 353] width 63 height 22
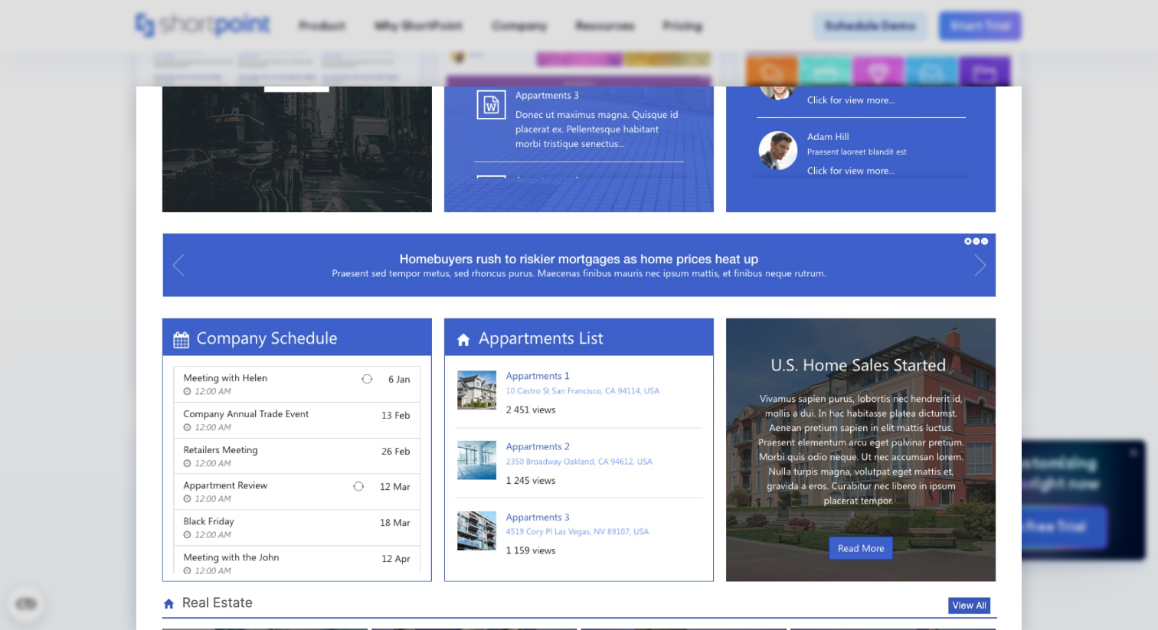
scroll to position [721, 0]
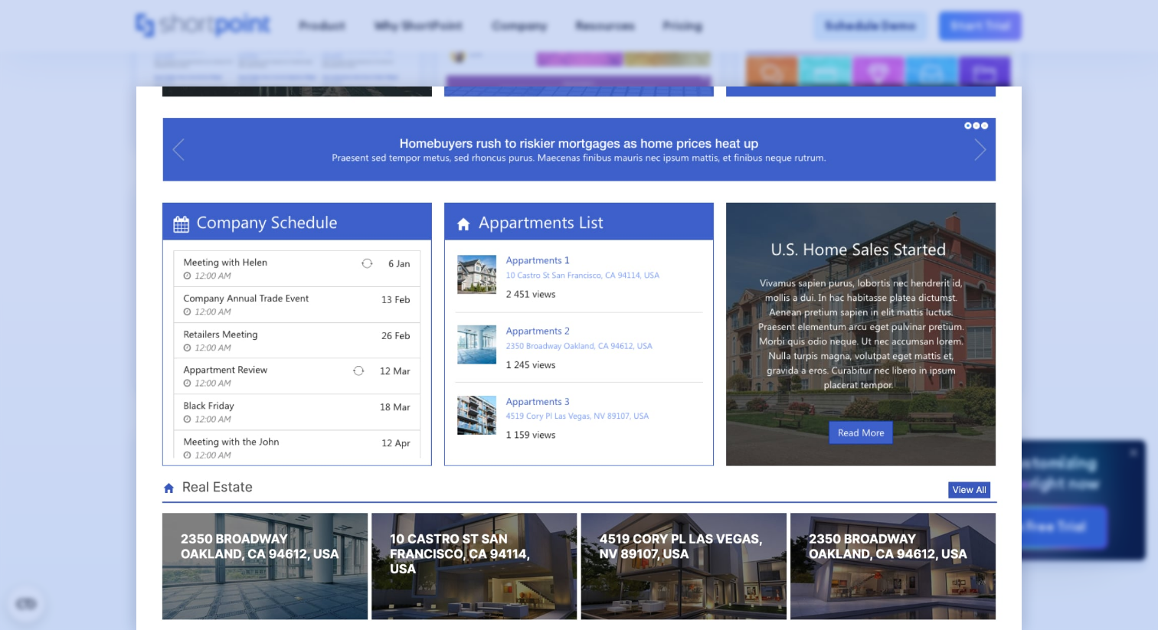
click at [0, 410] on div at bounding box center [579, 315] width 1158 height 630
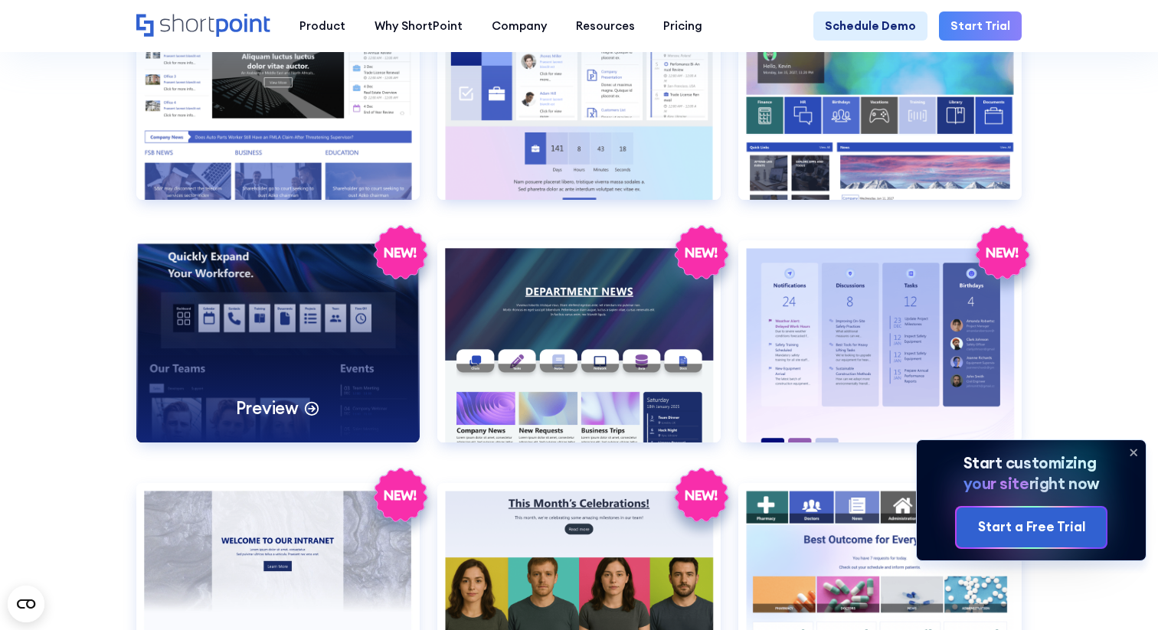
scroll to position [1876, 0]
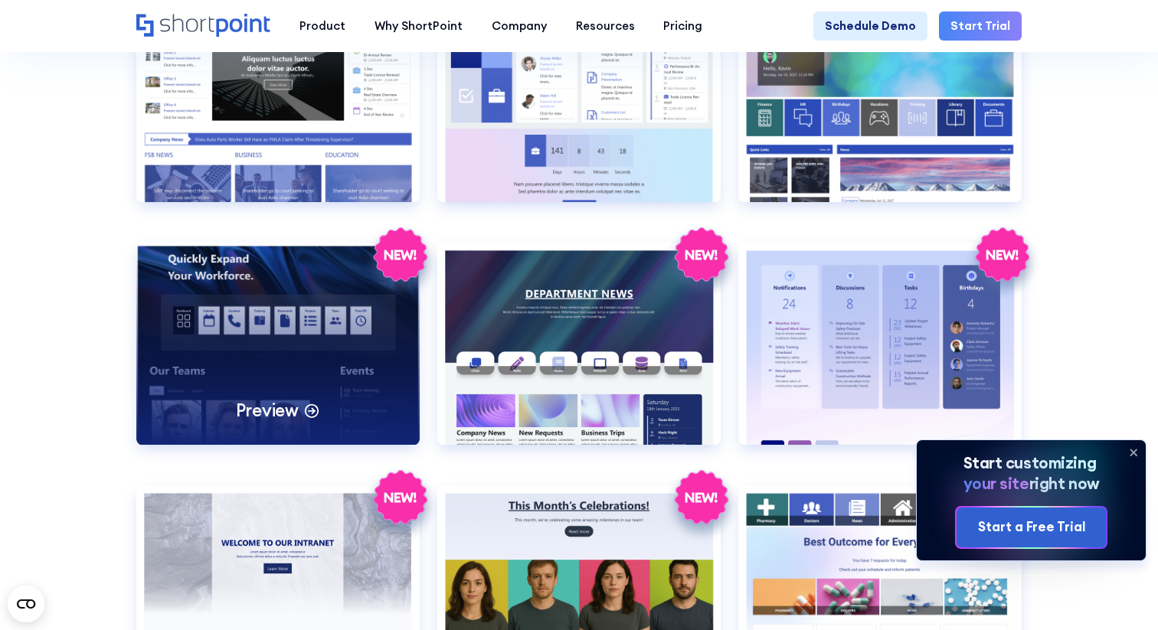
click at [265, 413] on p "Preview" at bounding box center [267, 410] width 63 height 22
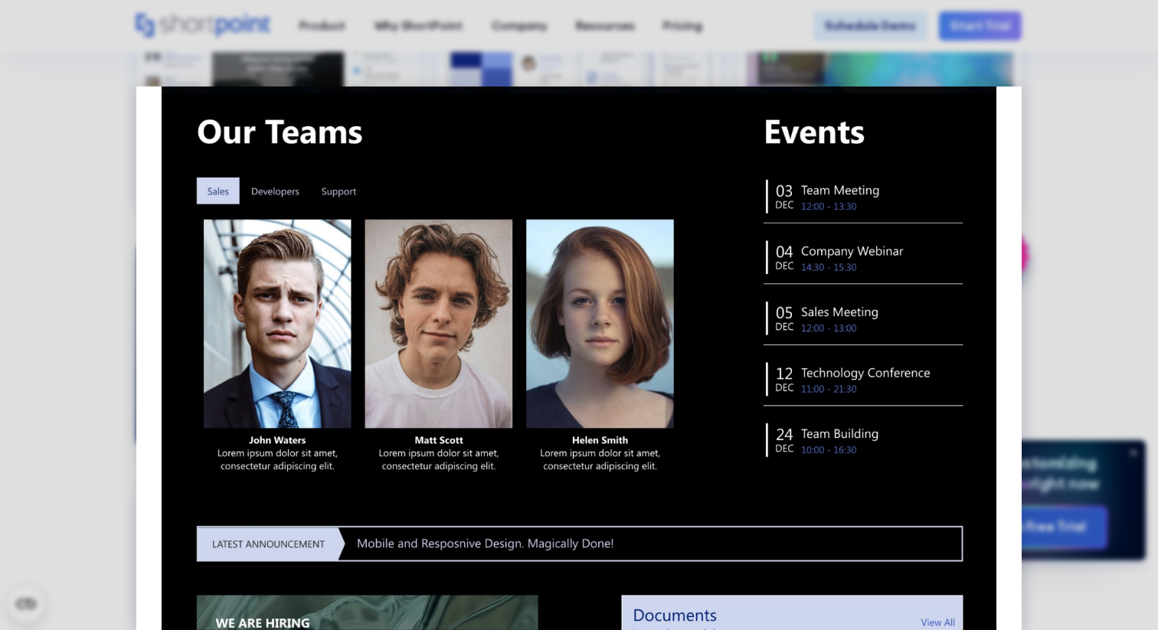
scroll to position [0, 0]
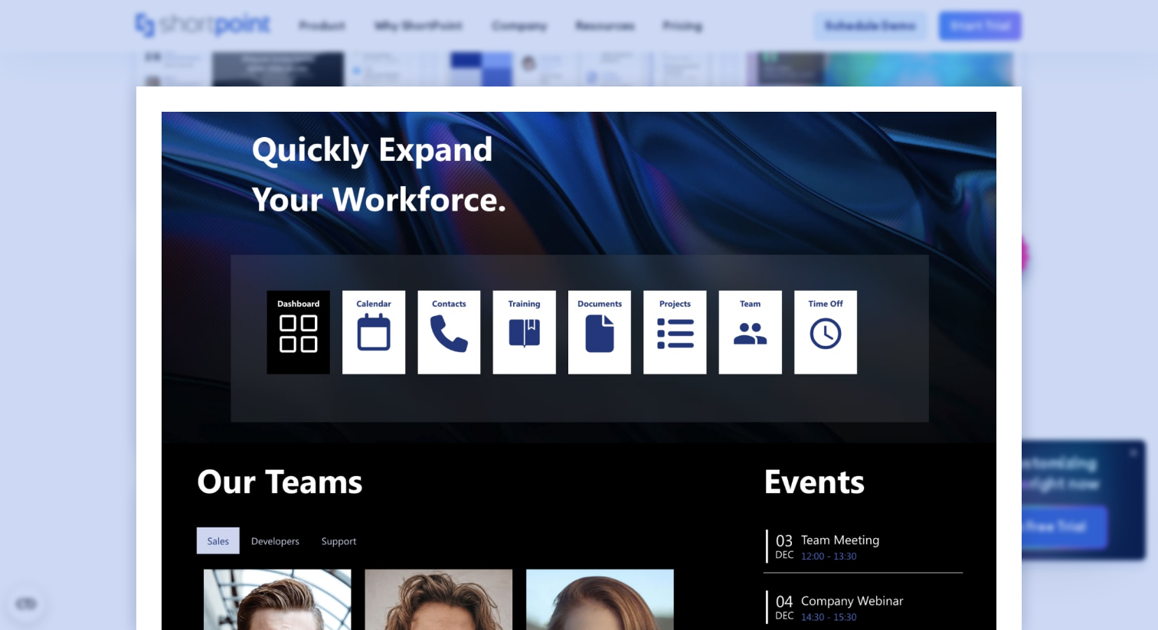
click at [31, 345] on div at bounding box center [579, 315] width 1158 height 630
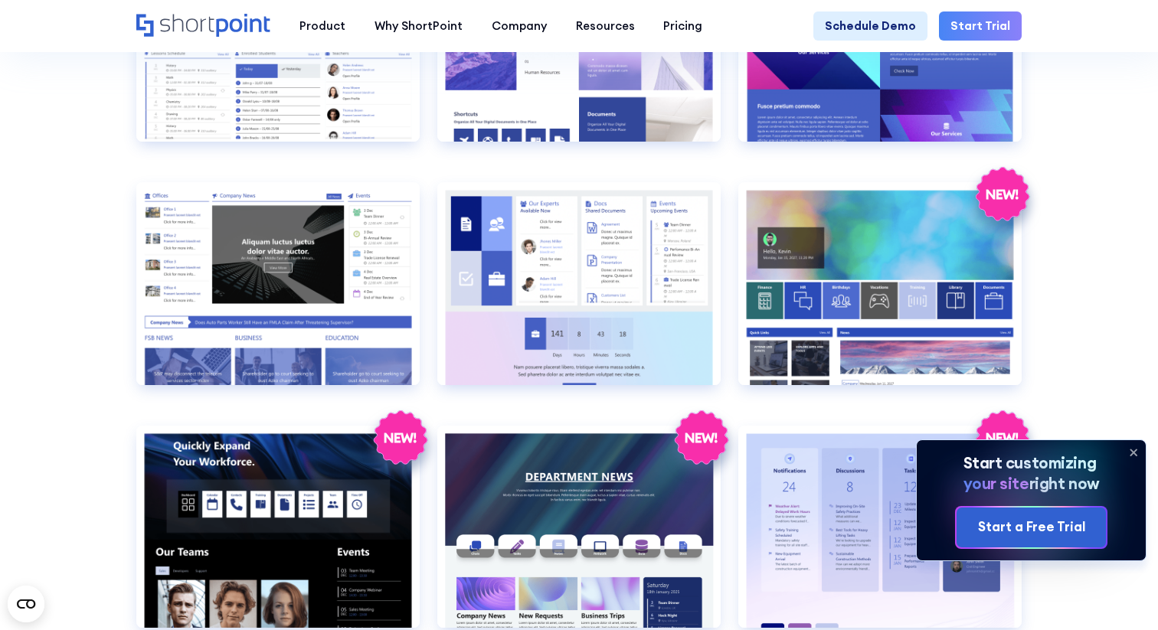
scroll to position [1688, 0]
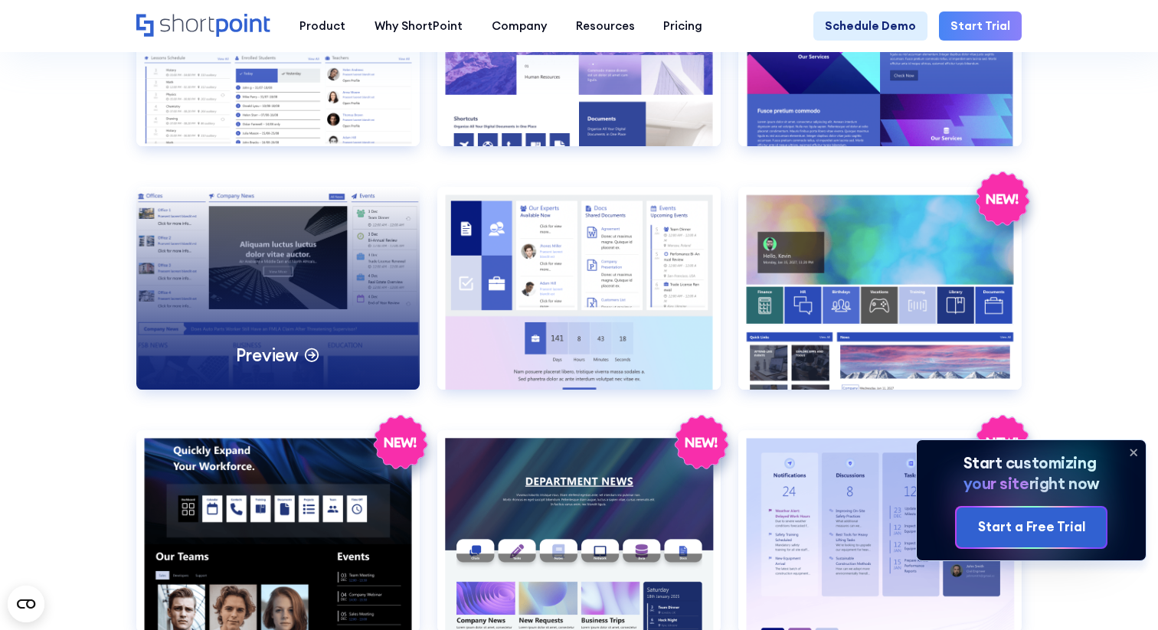
click at [261, 345] on p "Preview" at bounding box center [267, 355] width 63 height 22
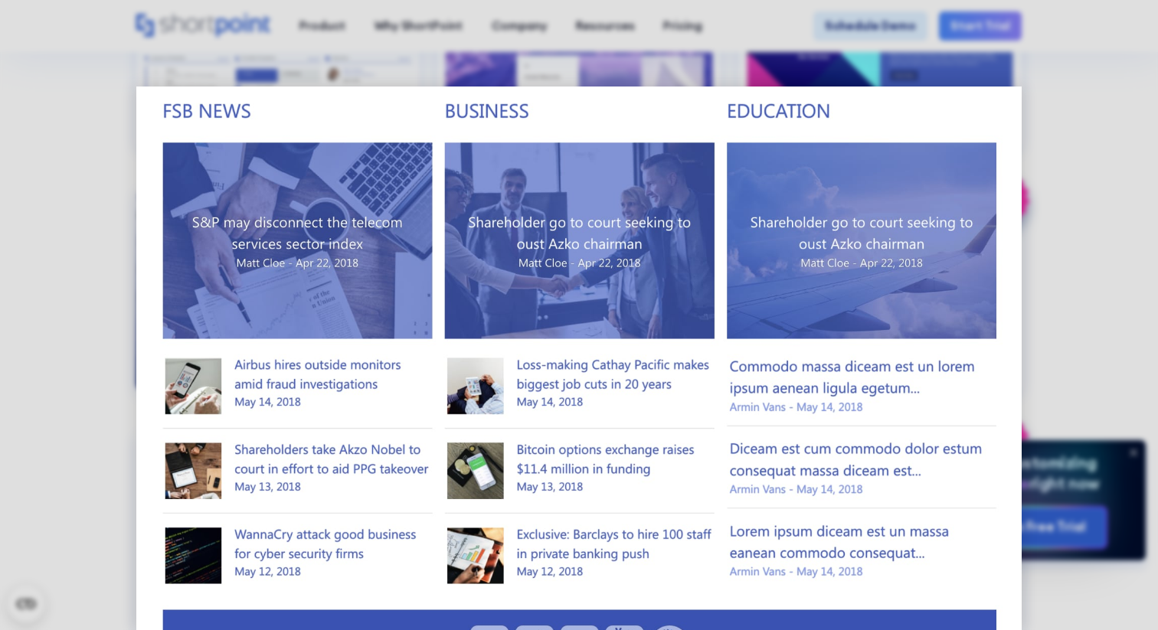
scroll to position [468, 0]
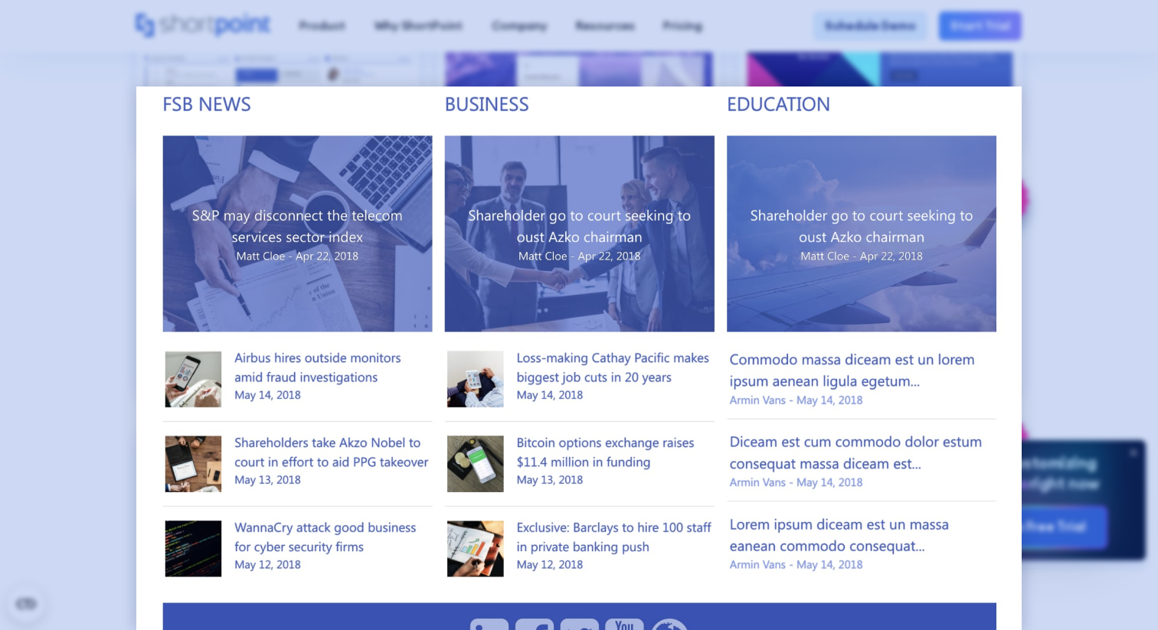
click at [21, 284] on div at bounding box center [579, 315] width 1158 height 630
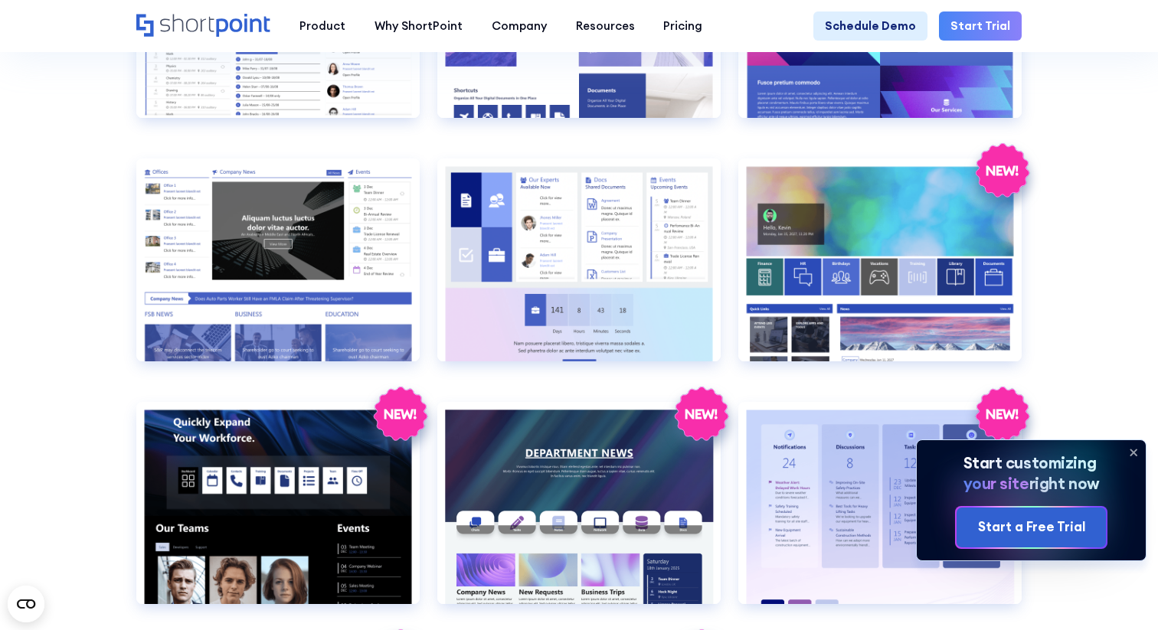
scroll to position [1727, 0]
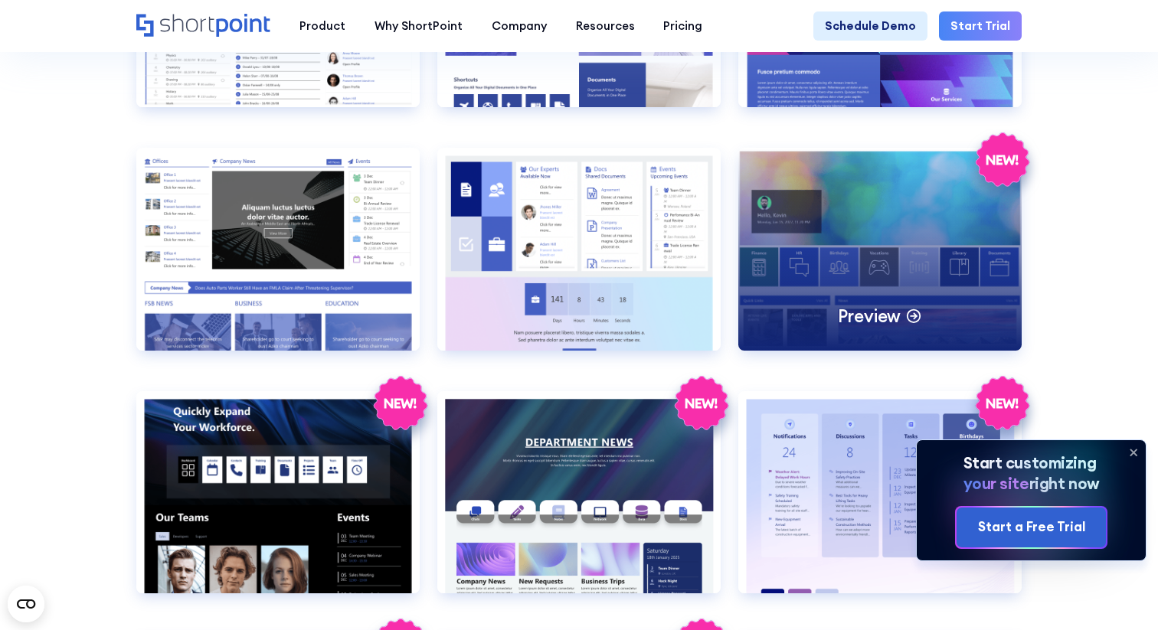
click at [864, 305] on p "Preview" at bounding box center [869, 316] width 63 height 22
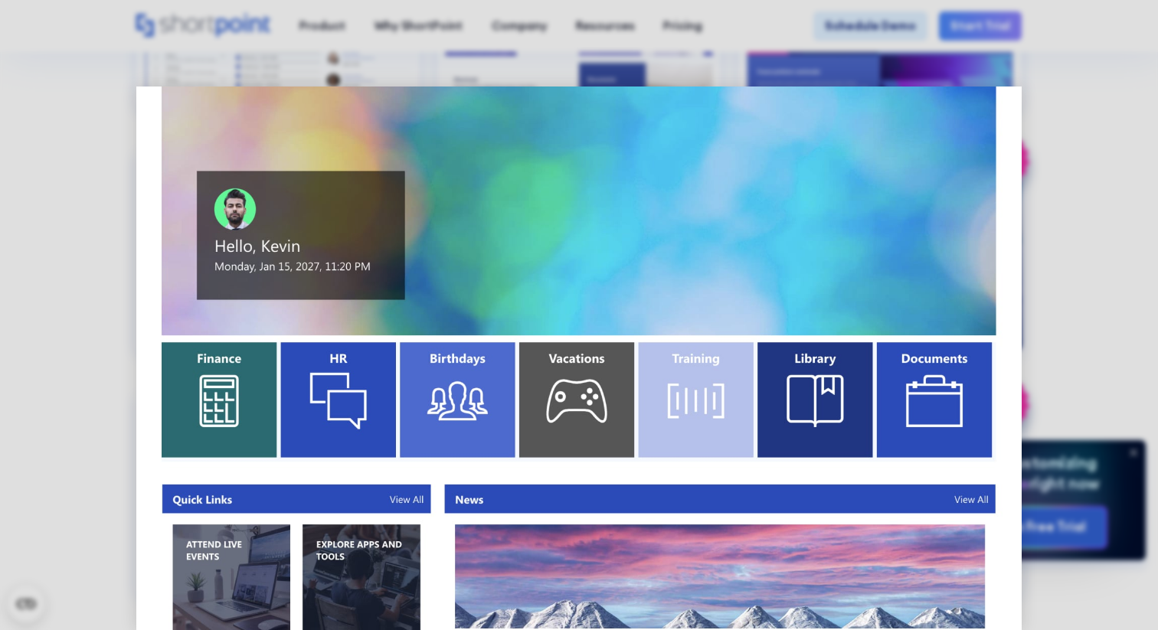
scroll to position [0, 0]
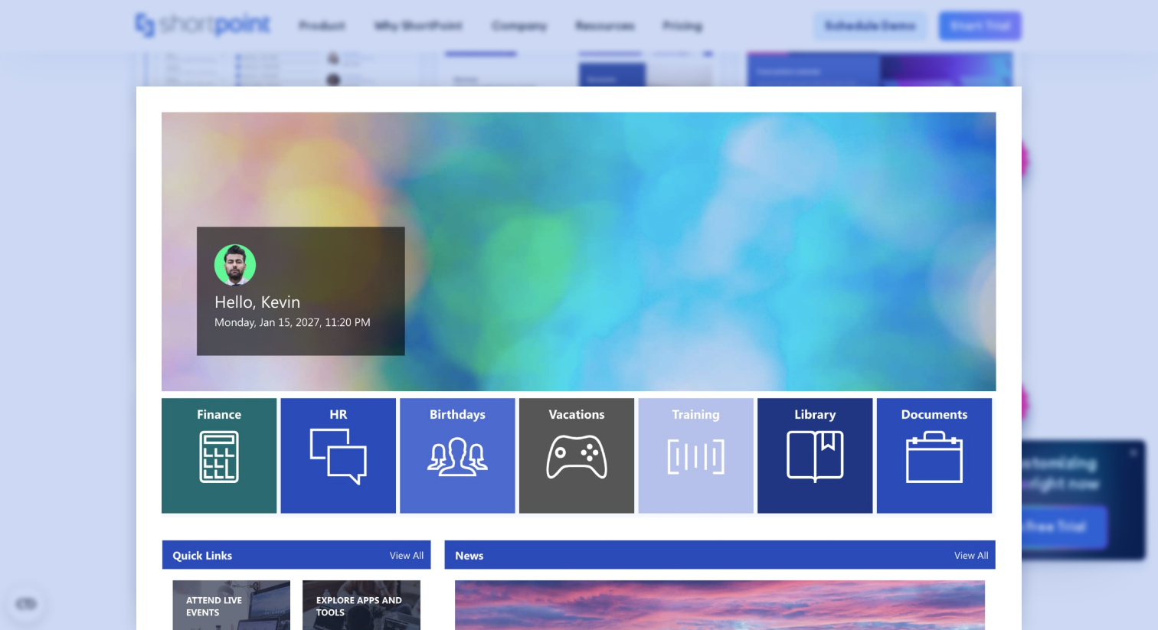
click at [89, 433] on div at bounding box center [579, 315] width 1158 height 630
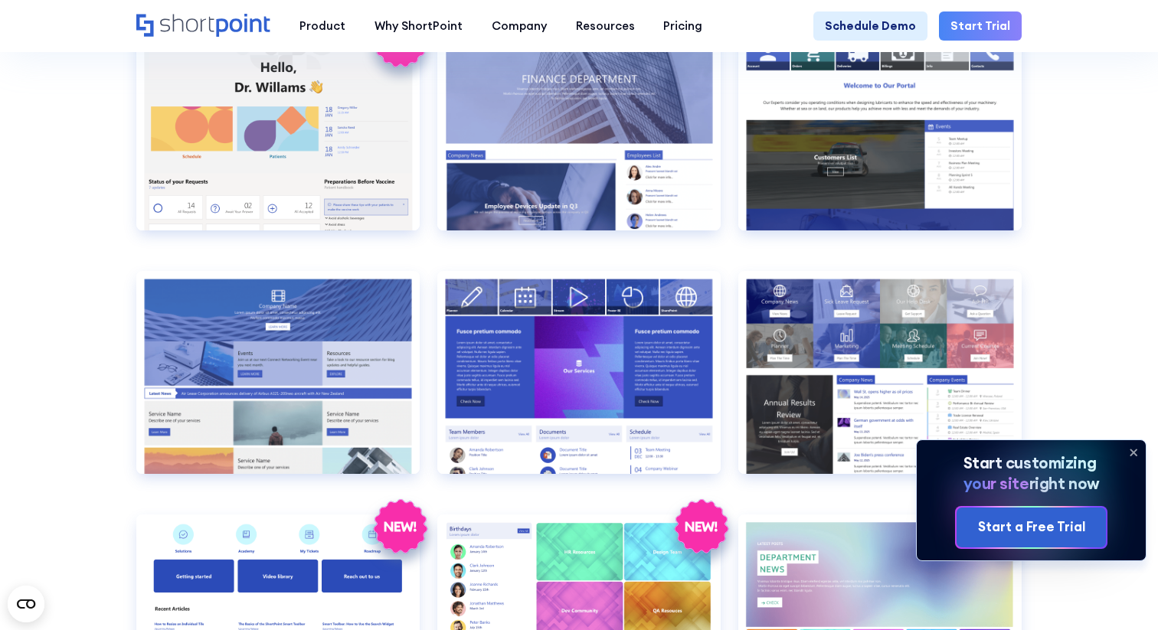
scroll to position [2578, 0]
